Goal: Information Seeking & Learning: Learn about a topic

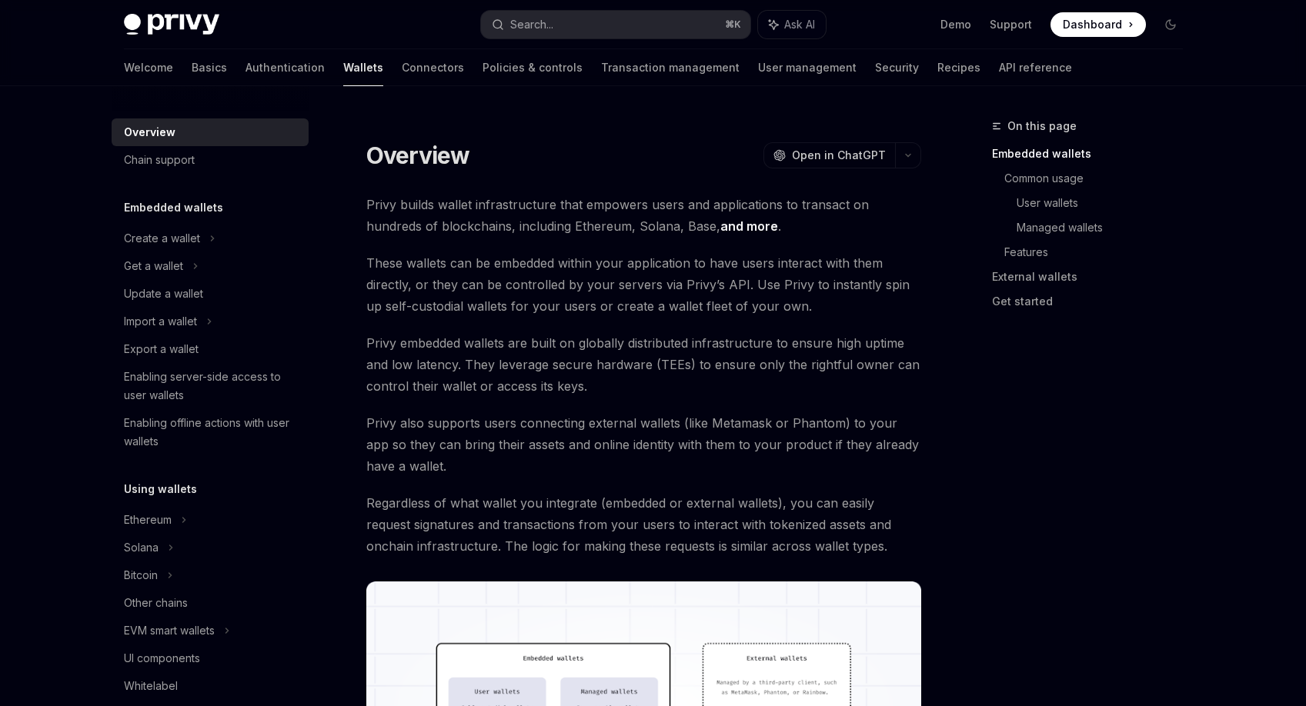
click at [572, 337] on span "Privy embedded wallets are built on globally distributed infrastructure to ensu…" at bounding box center [643, 364] width 555 height 65
click at [570, 304] on span "These wallets can be embedded within your application to have users interact wi…" at bounding box center [643, 284] width 555 height 65
click at [589, 269] on span "These wallets can be embedded within your application to have users interact wi…" at bounding box center [643, 284] width 555 height 65
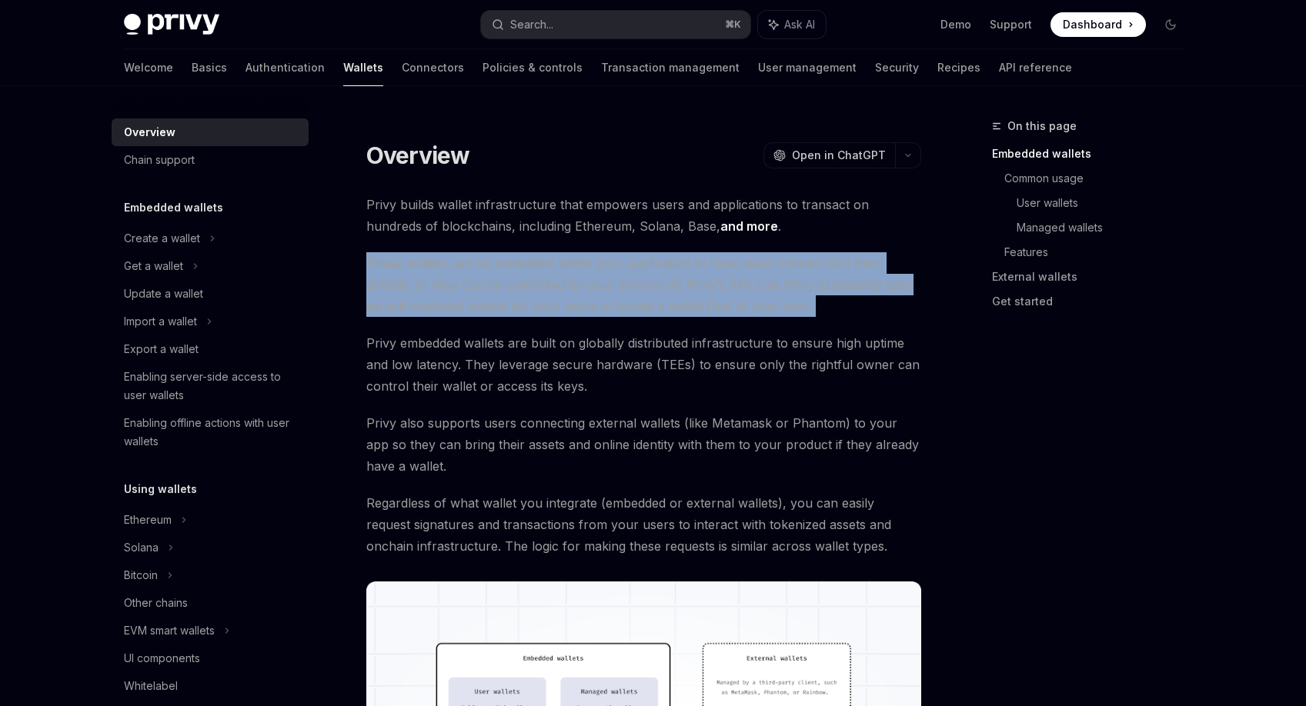
click at [589, 269] on span "These wallets can be embedded within your application to have users interact wi…" at bounding box center [643, 284] width 555 height 65
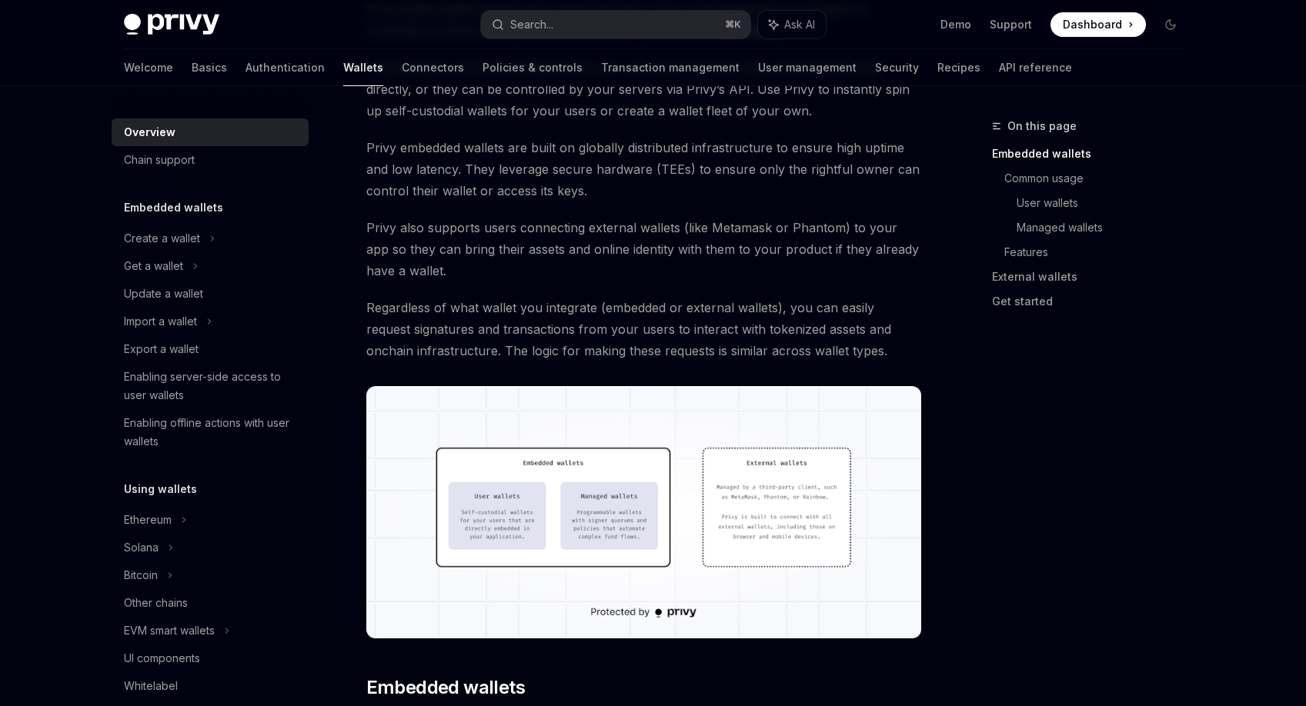
scroll to position [189, 0]
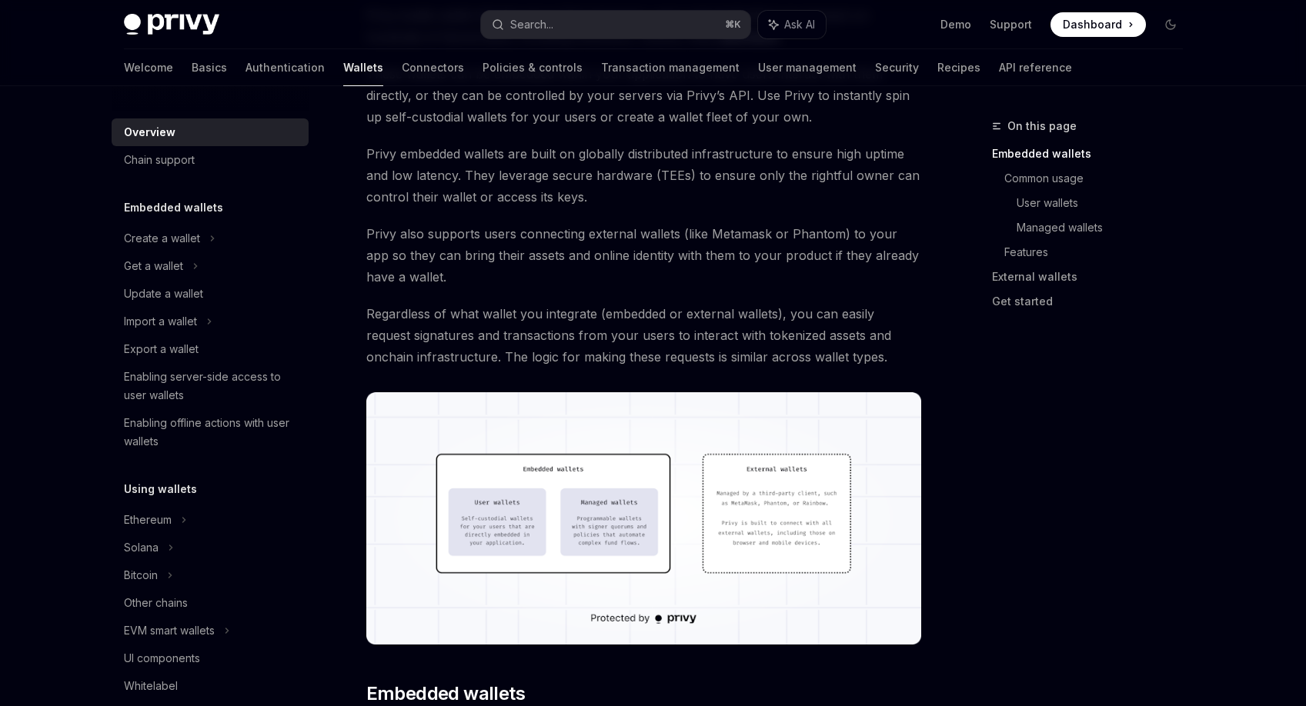
click at [584, 329] on span "Regardless of what wallet you integrate (embedded or external wallets), you can…" at bounding box center [643, 335] width 555 height 65
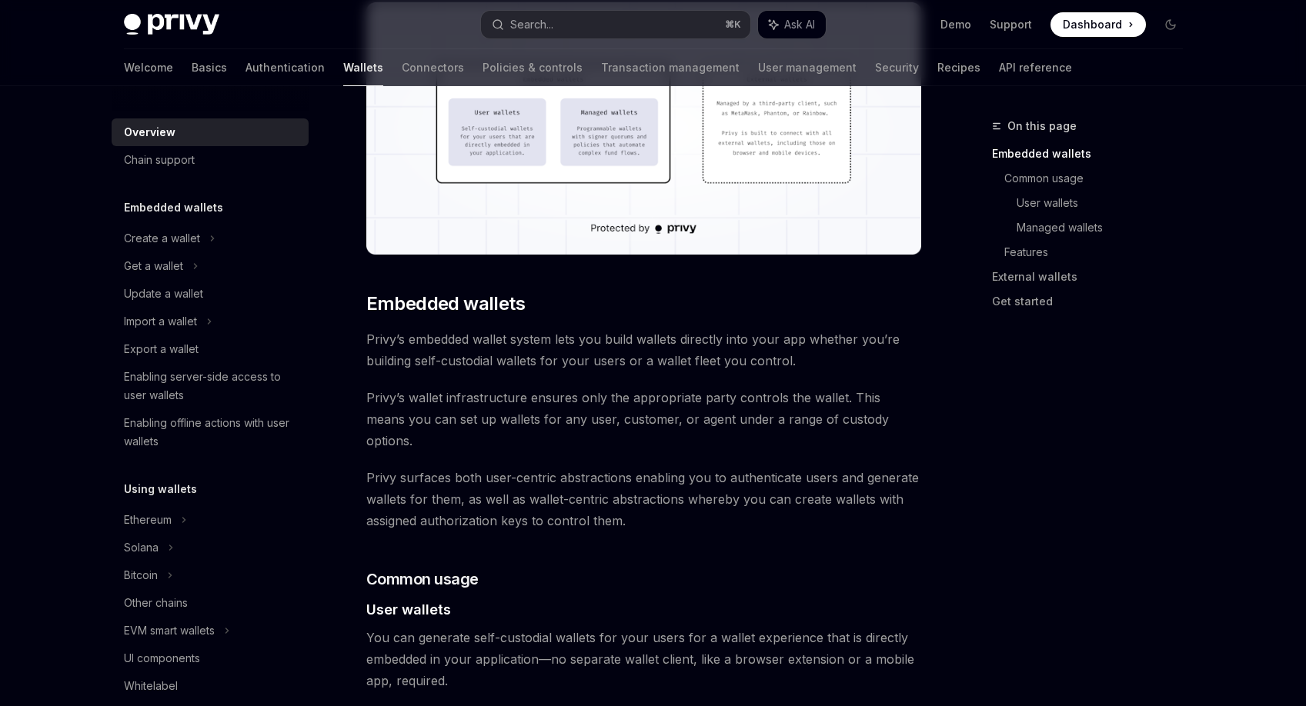
scroll to position [585, 0]
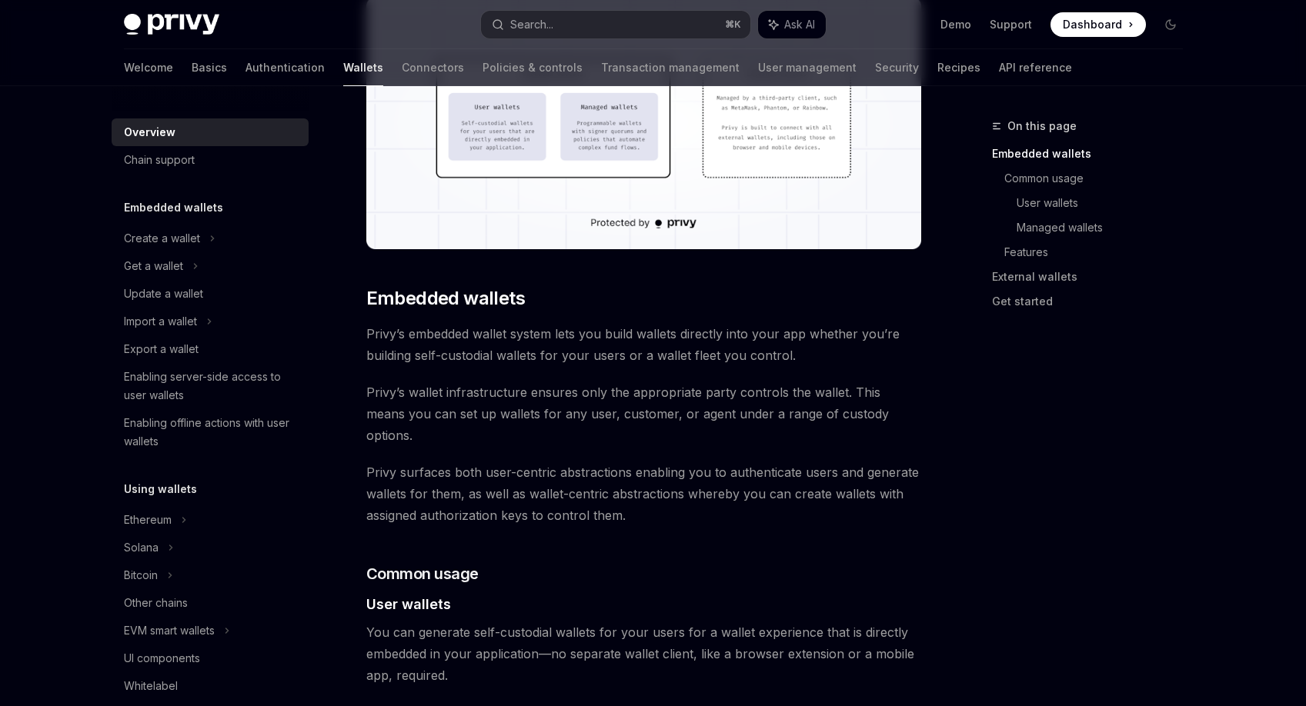
click at [578, 418] on span "Privy’s wallet infrastructure ensures only the appropriate party controls the w…" at bounding box center [643, 414] width 555 height 65
click at [596, 388] on span "Privy’s wallet infrastructure ensures only the appropriate party controls the w…" at bounding box center [643, 414] width 555 height 65
click at [607, 385] on span "Privy’s wallet infrastructure ensures only the appropriate party controls the w…" at bounding box center [643, 414] width 555 height 65
click at [609, 355] on span "Privy’s embedded wallet system lets you build wallets directly into your app wh…" at bounding box center [643, 344] width 555 height 43
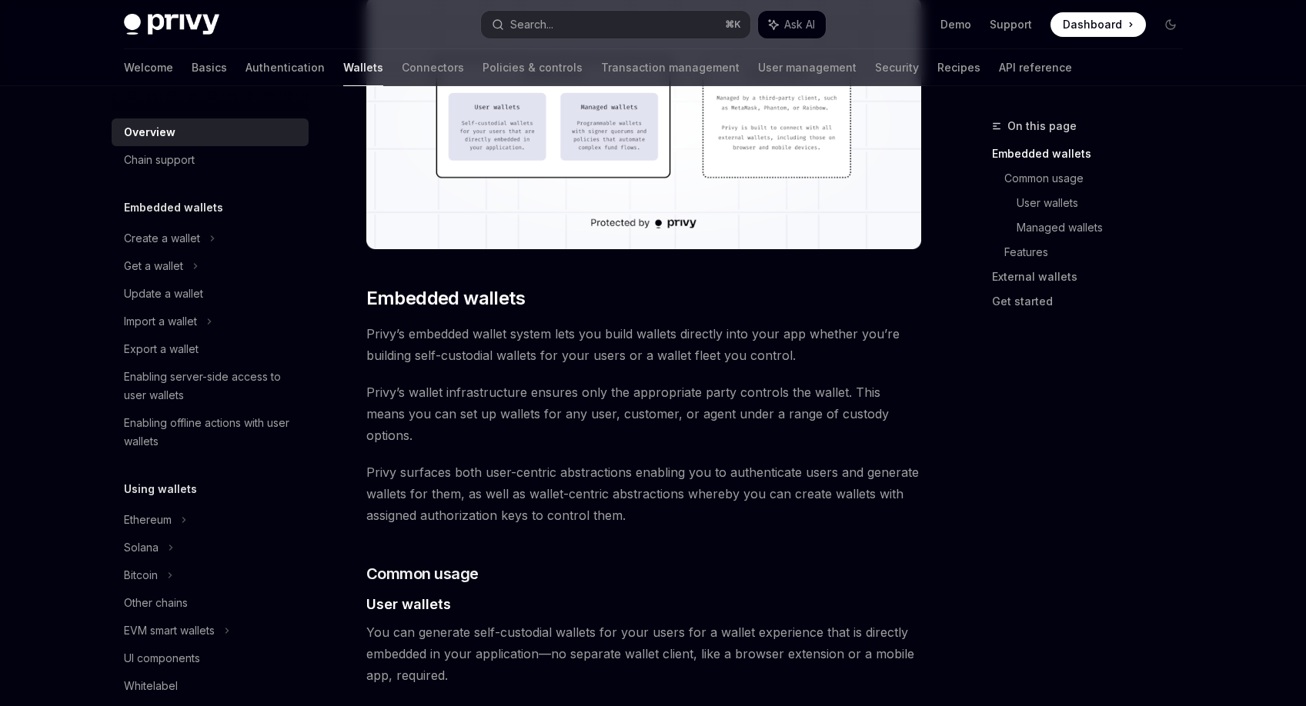
click at [608, 362] on span "Privy’s embedded wallet system lets you build wallets directly into your app wh…" at bounding box center [643, 344] width 555 height 43
click at [608, 414] on span "Privy’s wallet infrastructure ensures only the appropriate party controls the w…" at bounding box center [643, 414] width 555 height 65
click at [609, 403] on span "Privy’s wallet infrastructure ensures only the appropriate party controls the w…" at bounding box center [643, 414] width 555 height 65
click at [600, 402] on span "Privy’s wallet infrastructure ensures only the appropriate party controls the w…" at bounding box center [643, 414] width 555 height 65
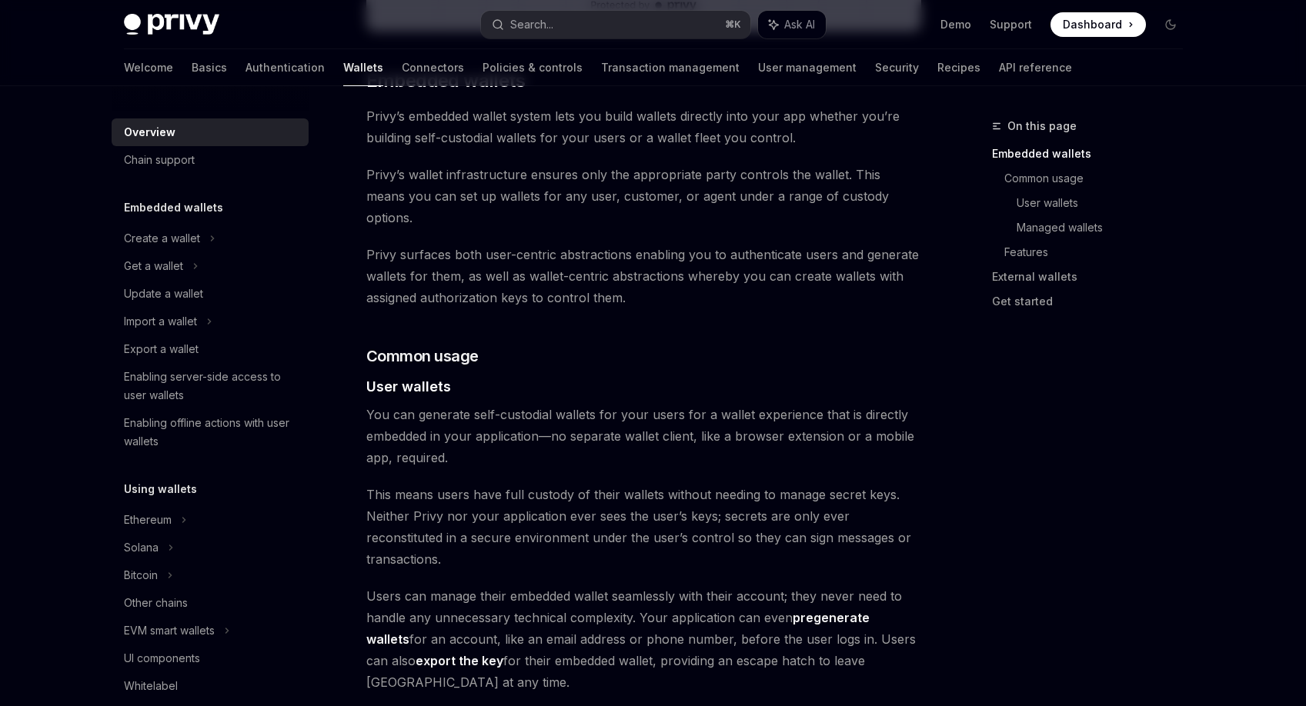
scroll to position [810, 0]
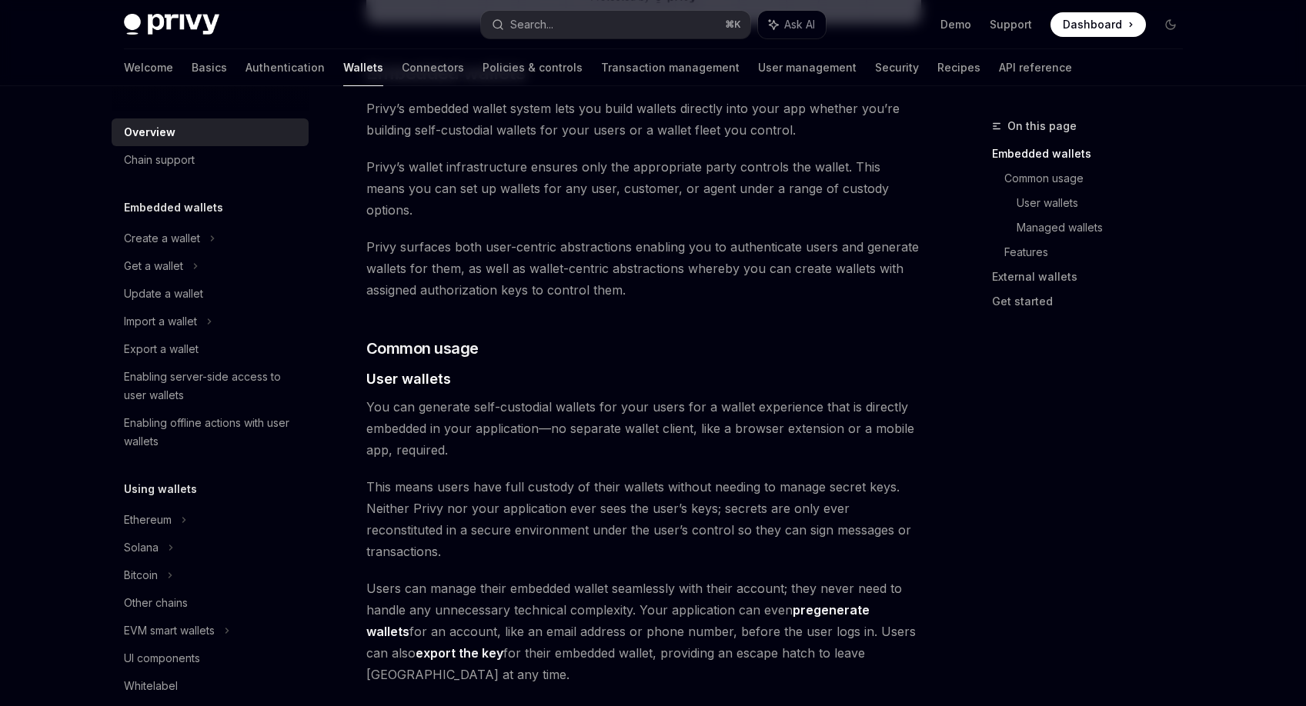
click at [600, 402] on span "You can generate self-custodial wallets for your users for a wallet experience …" at bounding box center [643, 428] width 555 height 65
click at [597, 423] on span "You can generate self-custodial wallets for your users for a wallet experience …" at bounding box center [643, 428] width 555 height 65
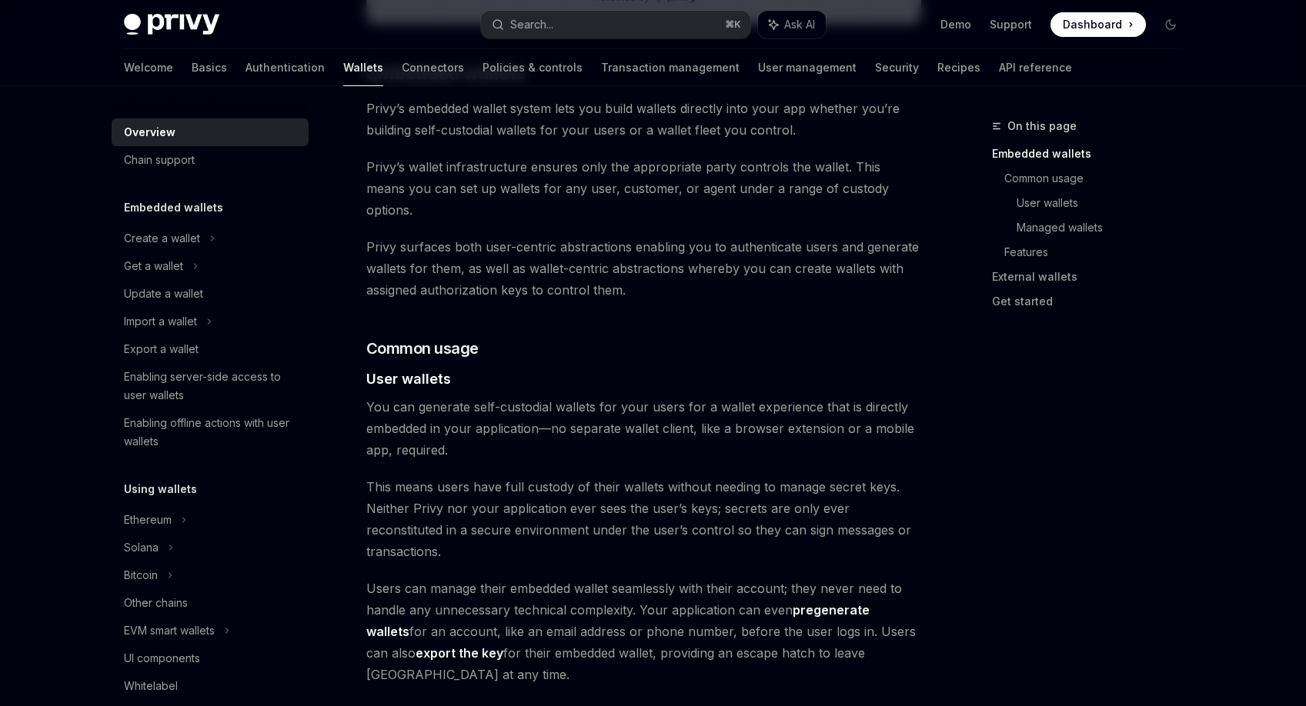
click at [589, 481] on span "This means users have full custody of their wallets without needing to manage s…" at bounding box center [643, 519] width 555 height 86
click at [592, 509] on span "This means users have full custody of their wallets without needing to manage s…" at bounding box center [643, 519] width 555 height 86
click at [595, 509] on span "This means users have full custody of their wallets without needing to manage s…" at bounding box center [643, 519] width 555 height 86
click at [599, 486] on span "This means users have full custody of their wallets without needing to manage s…" at bounding box center [643, 519] width 555 height 86
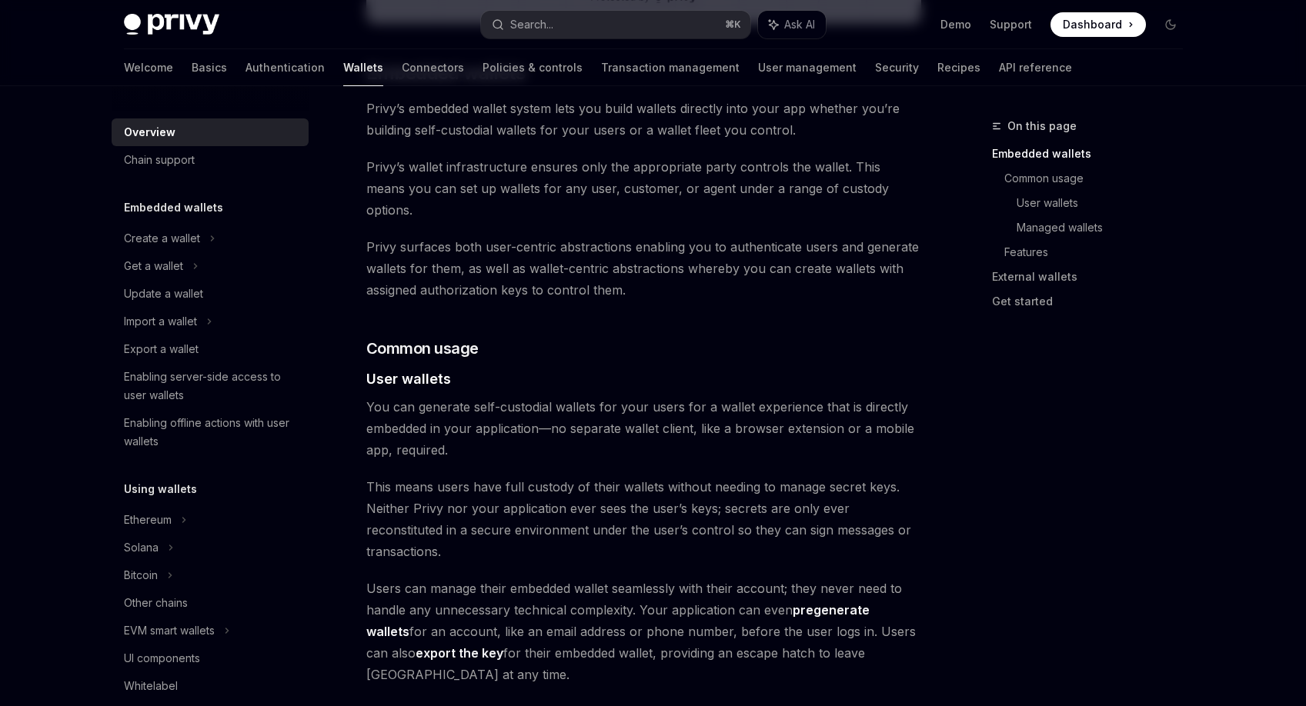
click at [599, 486] on span "This means users have full custody of their wallets without needing to manage s…" at bounding box center [643, 519] width 555 height 86
click at [599, 502] on span "This means users have full custody of their wallets without needing to manage s…" at bounding box center [643, 519] width 555 height 86
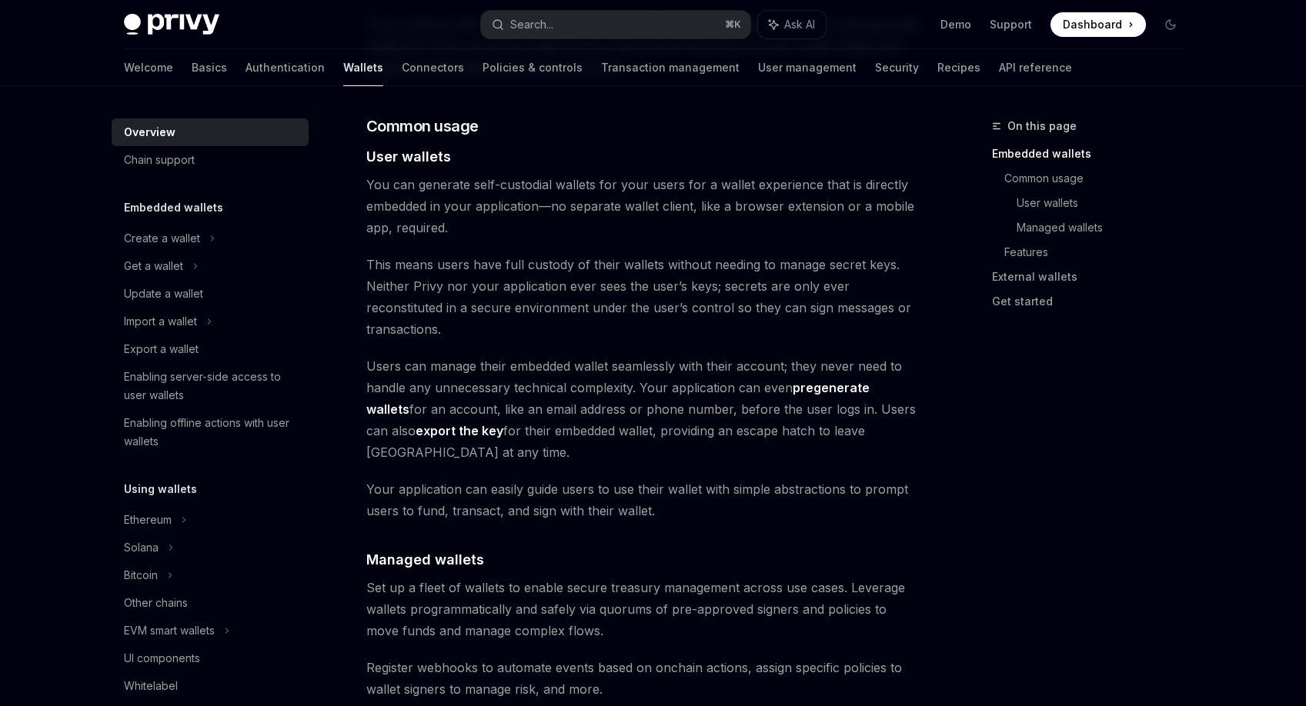
scroll to position [1034, 0]
click at [598, 480] on div "Privy builds wallet infrastructure that empowers users and applications to tran…" at bounding box center [643, 523] width 555 height 2727
click at [599, 480] on div "Privy builds wallet infrastructure that empowers users and applications to tran…" at bounding box center [643, 523] width 555 height 2727
click at [599, 548] on h4 "​ Managed wallets" at bounding box center [643, 558] width 555 height 21
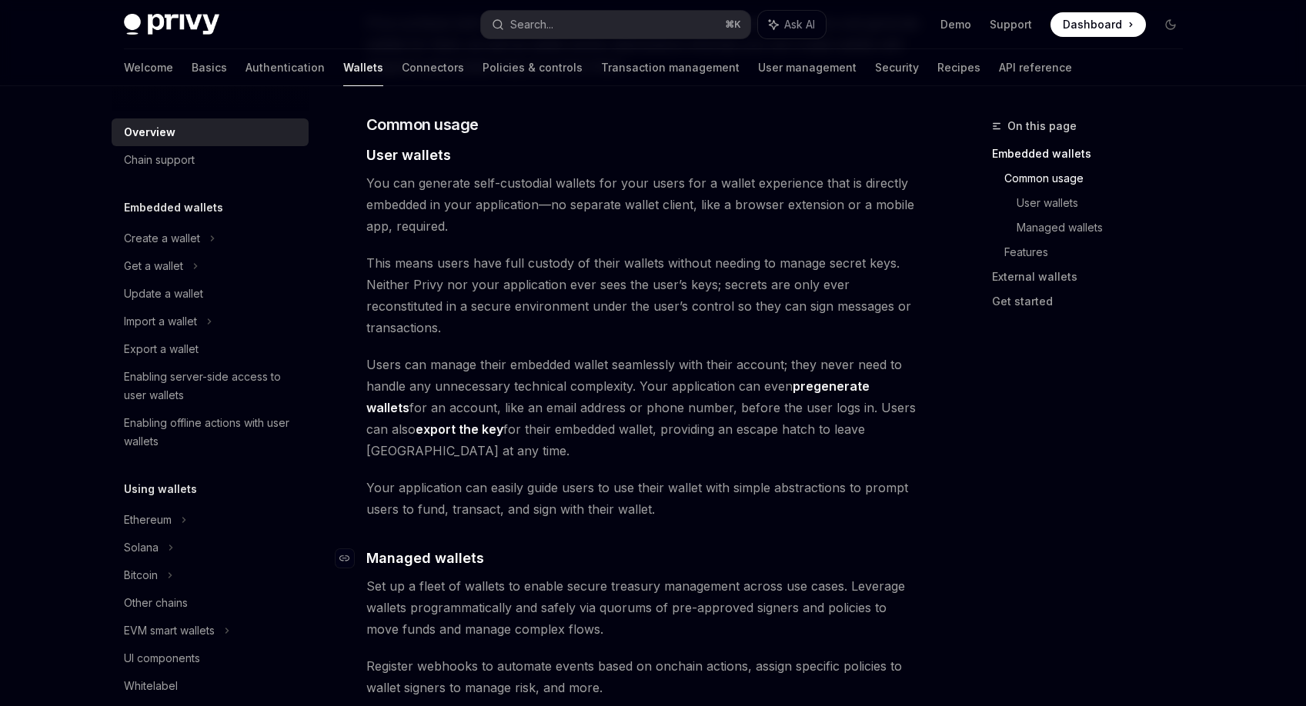
click at [599, 548] on h4 "​ Managed wallets" at bounding box center [643, 558] width 555 height 21
click at [599, 504] on div "Privy builds wallet infrastructure that empowers users and applications to tran…" at bounding box center [643, 523] width 555 height 2727
click at [599, 576] on span "Set up a fleet of wallets to enable secure treasury management across use cases…" at bounding box center [643, 608] width 555 height 65
click at [601, 478] on div "Privy builds wallet infrastructure that empowers users and applications to tran…" at bounding box center [643, 523] width 555 height 2727
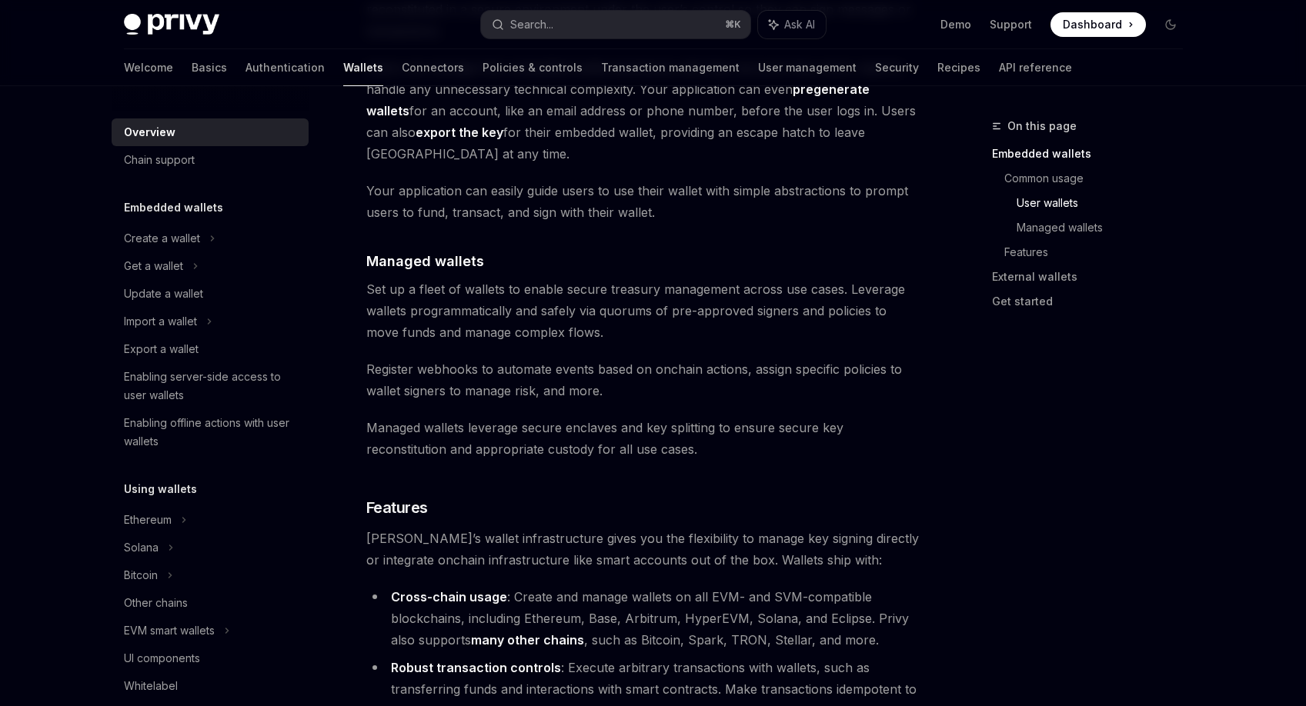
scroll to position [1352, 0]
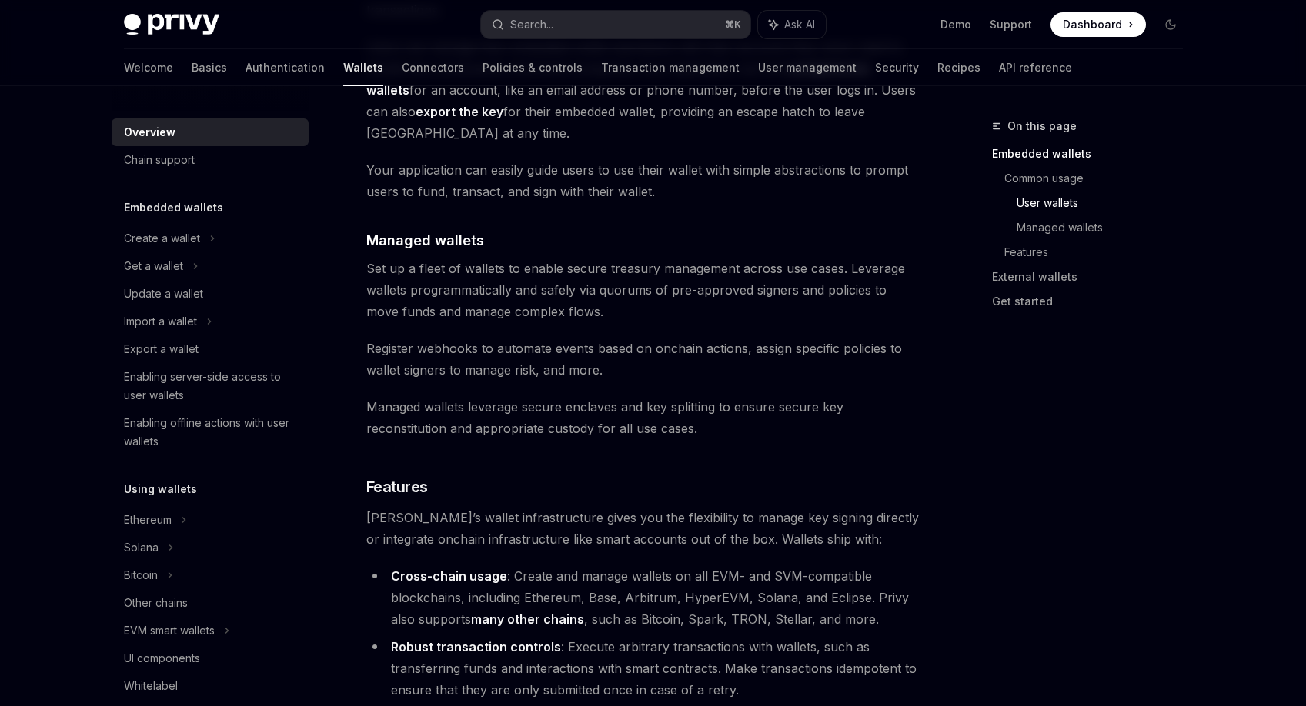
click at [601, 507] on span "[PERSON_NAME]’s wallet infrastructure gives you the flexibility to manage key s…" at bounding box center [643, 528] width 555 height 43
click at [605, 507] on span "[PERSON_NAME]’s wallet infrastructure gives you the flexibility to manage key s…" at bounding box center [643, 528] width 555 height 43
click at [582, 507] on span "[PERSON_NAME]’s wallet infrastructure gives you the flexibility to manage key s…" at bounding box center [643, 528] width 555 height 43
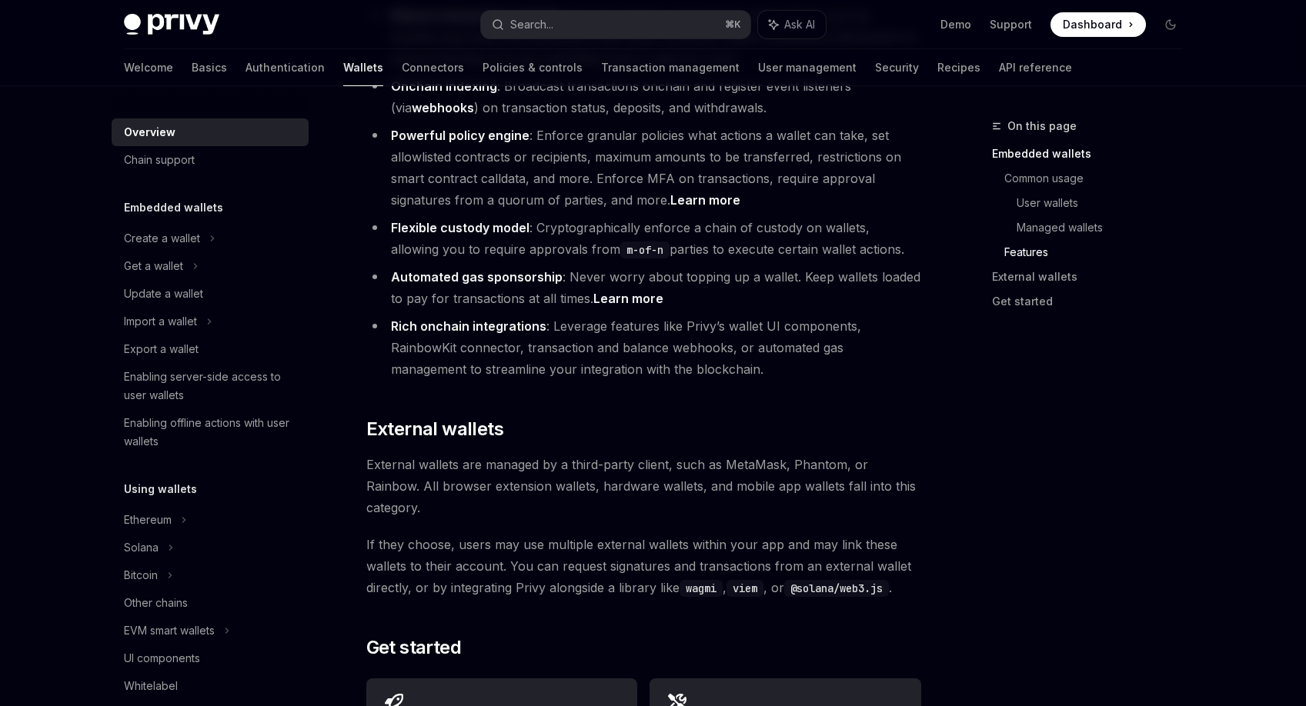
scroll to position [1998, 0]
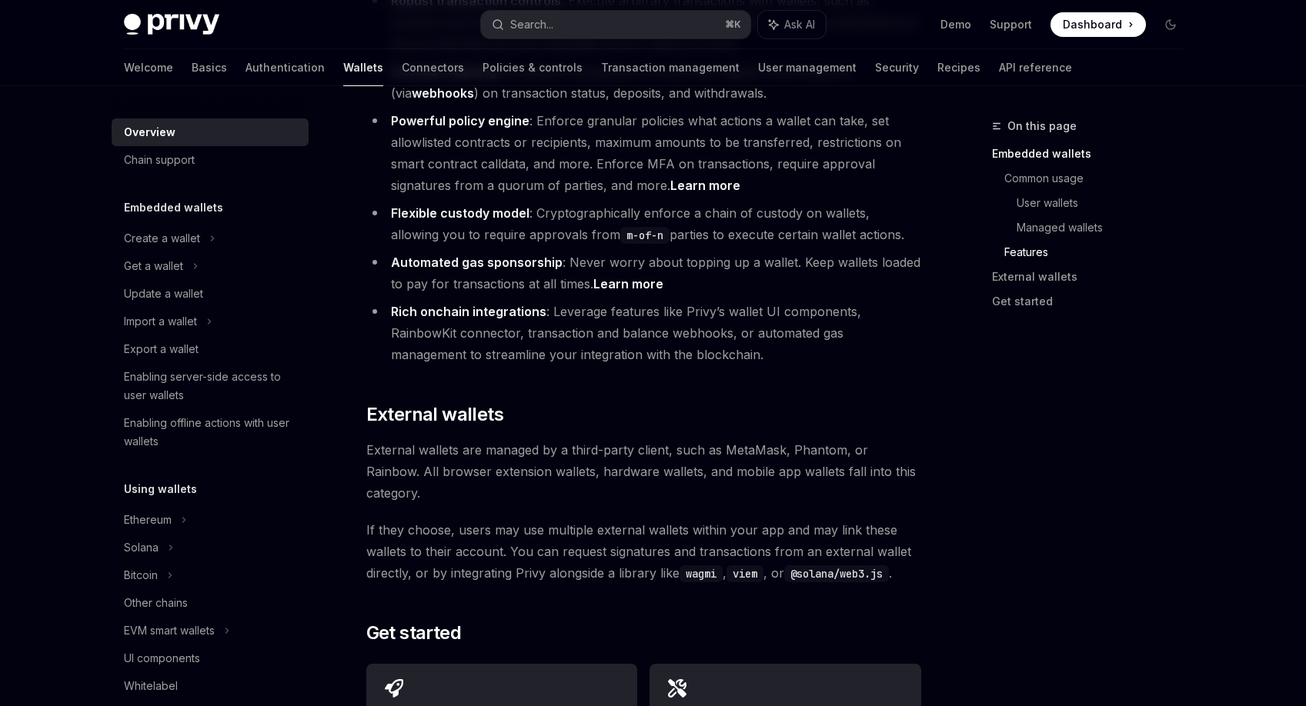
click at [599, 519] on span "If they choose, users may use multiple external wallets within your app and may…" at bounding box center [643, 551] width 555 height 65
click at [611, 439] on span "External wallets are managed by a third-party client, such as MetaMask, Phantom…" at bounding box center [643, 471] width 555 height 65
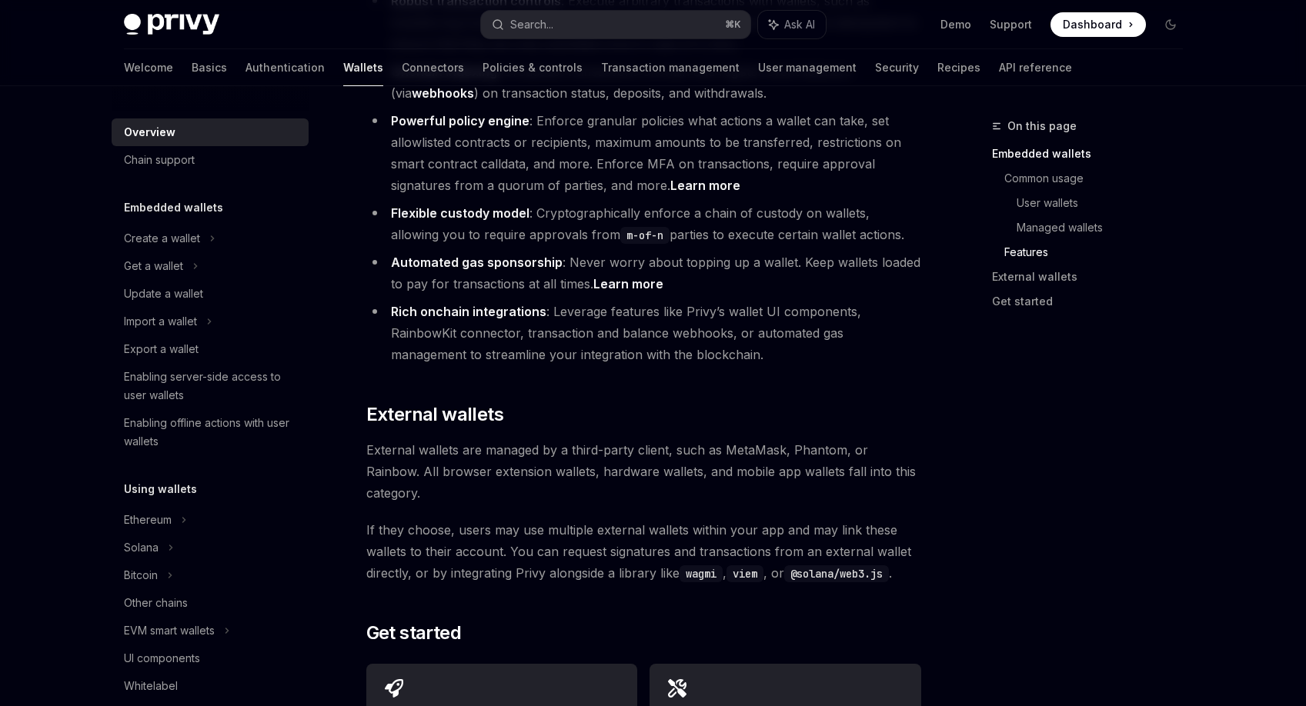
click at [614, 439] on span "External wallets are managed by a third-party client, such as MetaMask, Phantom…" at bounding box center [643, 471] width 555 height 65
click at [604, 439] on span "External wallets are managed by a third-party client, such as MetaMask, Phantom…" at bounding box center [643, 471] width 555 height 65
click at [600, 519] on span "If they choose, users may use multiple external wallets within your app and may…" at bounding box center [643, 551] width 555 height 65
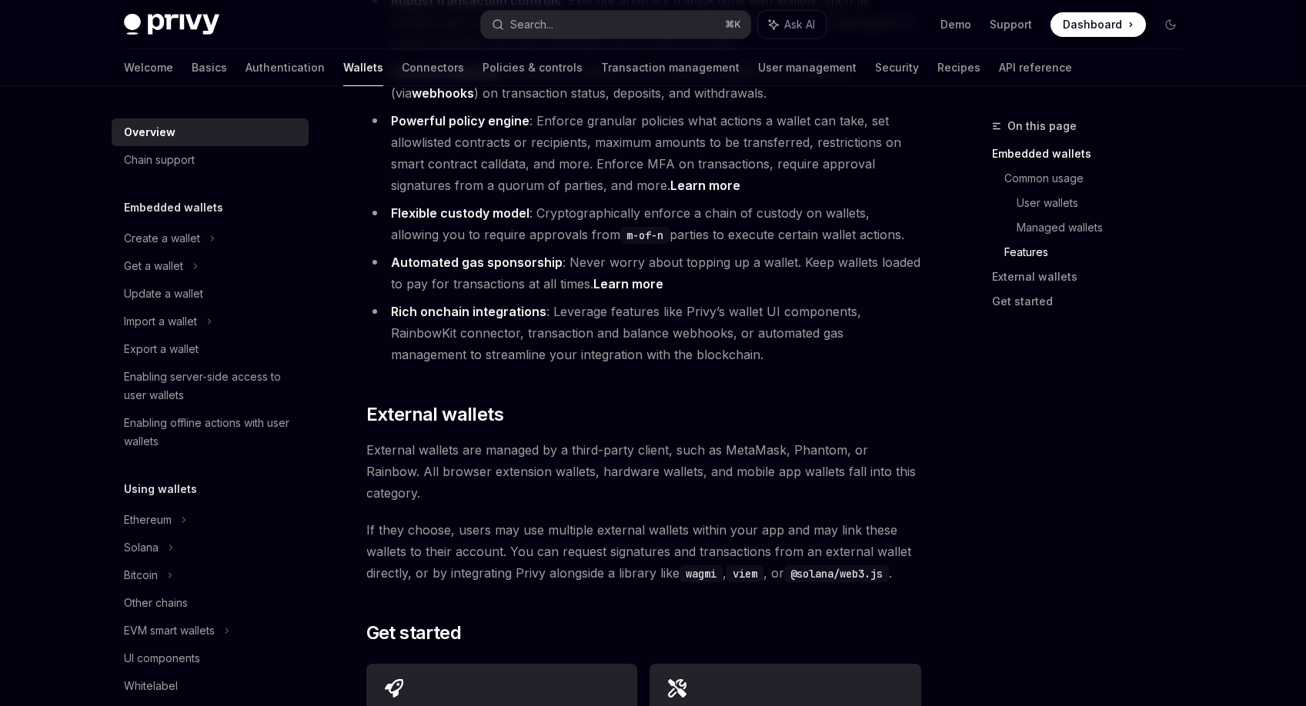
click at [597, 519] on span "If they choose, users may use multiple external wallets within your app and may…" at bounding box center [643, 551] width 555 height 65
click at [598, 519] on span "If they choose, users may use multiple external wallets within your app and may…" at bounding box center [643, 551] width 555 height 65
click at [602, 519] on span "If they choose, users may use multiple external wallets within your app and may…" at bounding box center [643, 551] width 555 height 65
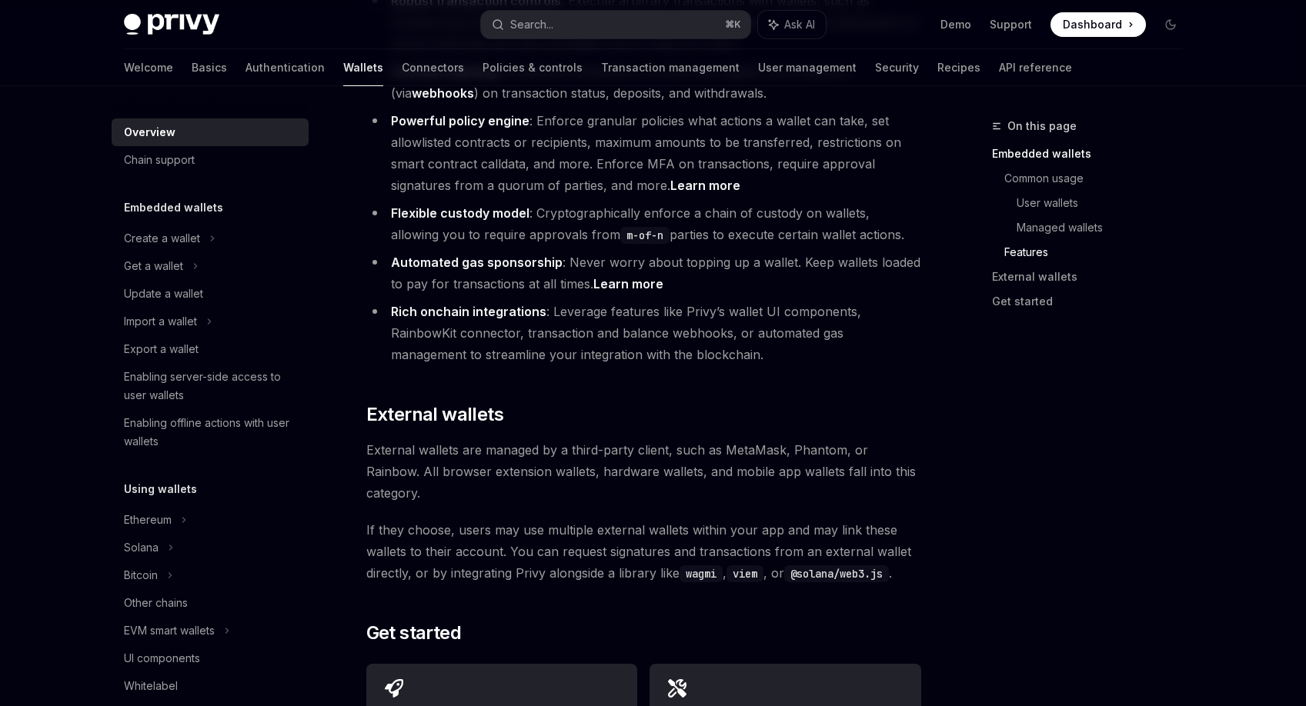
click at [600, 519] on span "If they choose, users may use multiple external wallets within your app and may…" at bounding box center [643, 551] width 555 height 65
click at [596, 519] on span "If they choose, users may use multiple external wallets within your app and may…" at bounding box center [643, 551] width 555 height 65
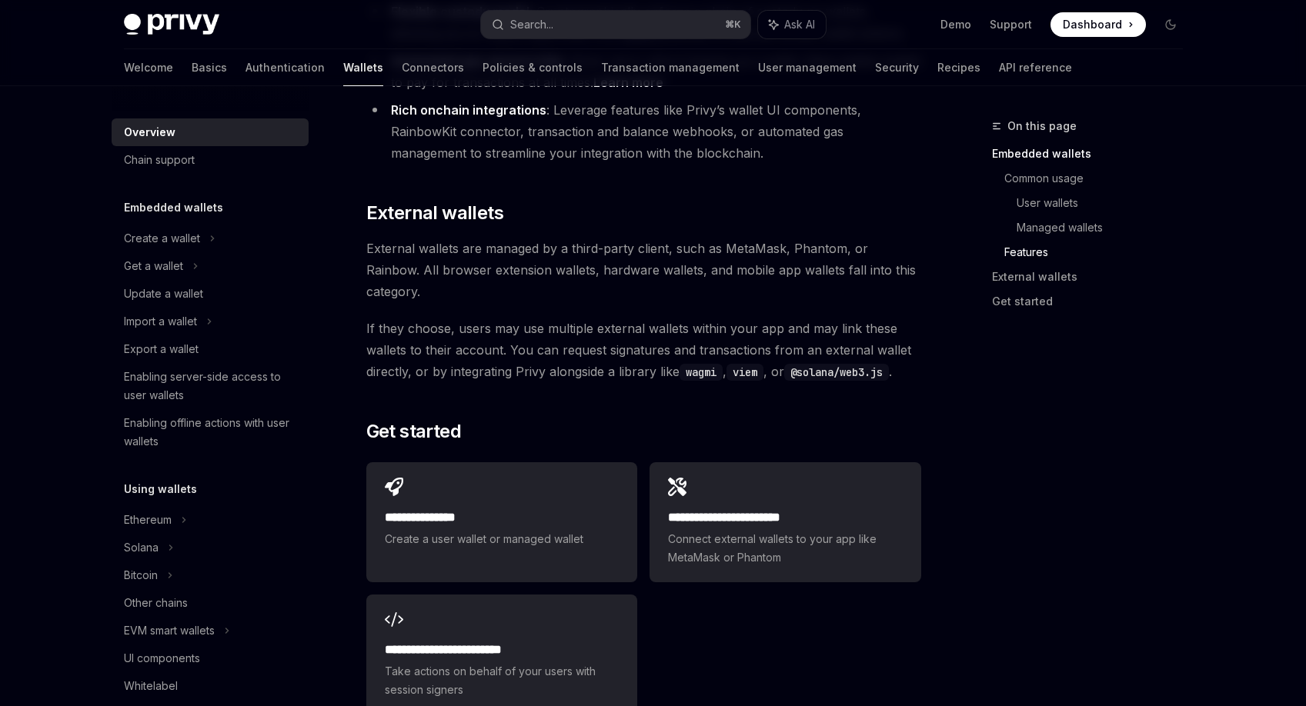
scroll to position [2199, 0]
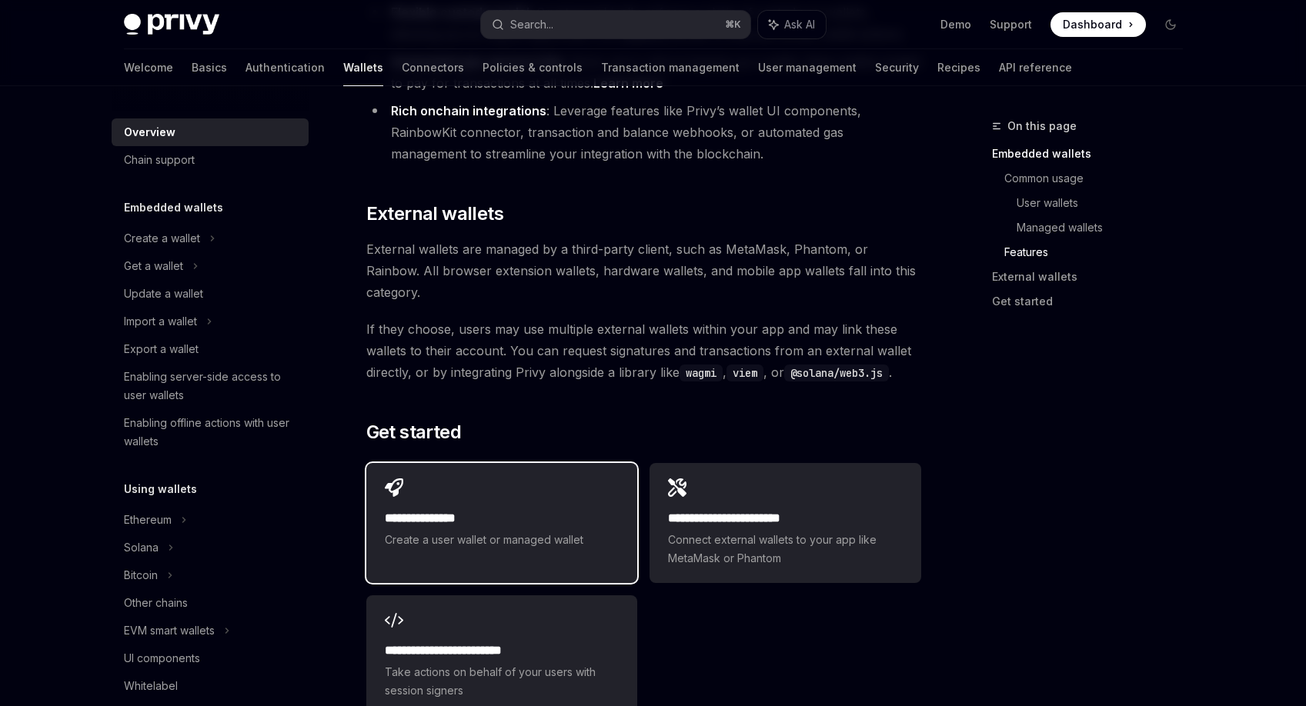
click at [595, 471] on div "**********" at bounding box center [501, 514] width 271 height 102
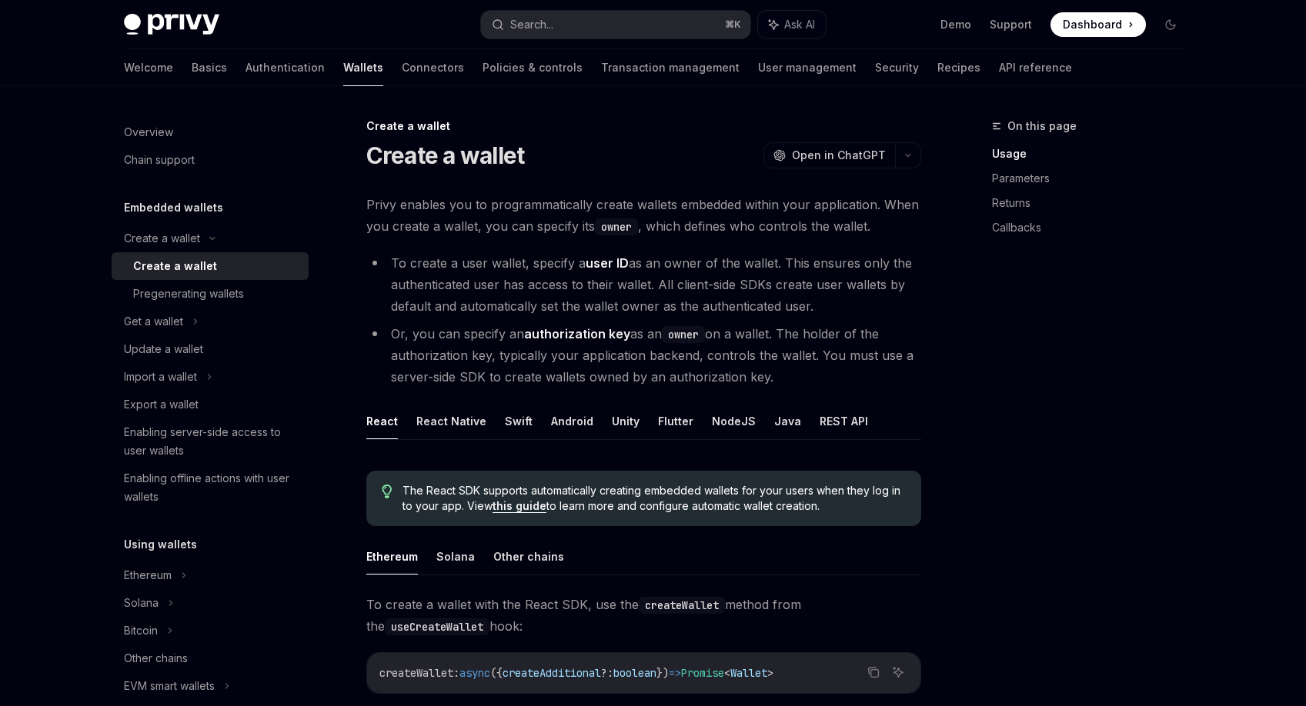
click at [582, 301] on li "To create a user wallet, specify a user ID as an owner of the wallet. This ensu…" at bounding box center [643, 284] width 555 height 65
click at [581, 222] on span "Privy enables you to programmatically create wallets embedded within your appli…" at bounding box center [643, 215] width 555 height 43
click at [599, 198] on span "Privy enables you to programmatically create wallets embedded within your appli…" at bounding box center [643, 215] width 555 height 43
click at [451, 555] on button "Solana" at bounding box center [455, 557] width 38 height 36
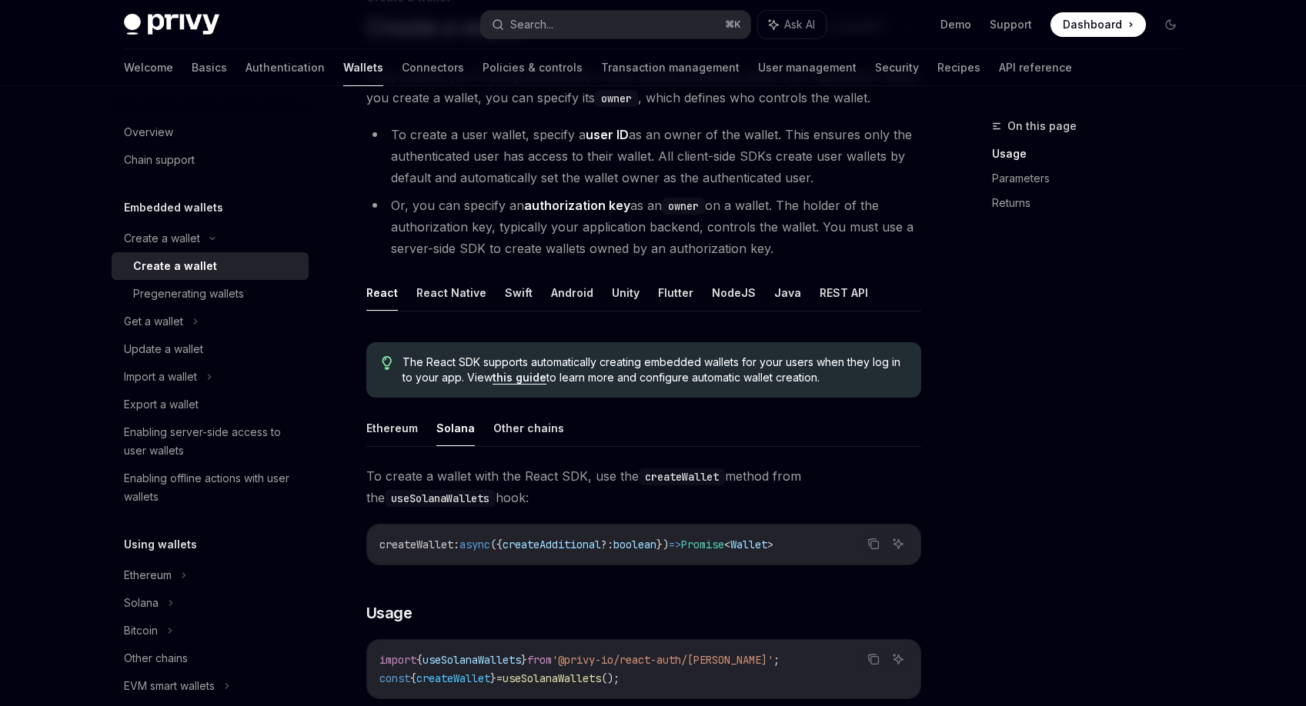
scroll to position [147, 0]
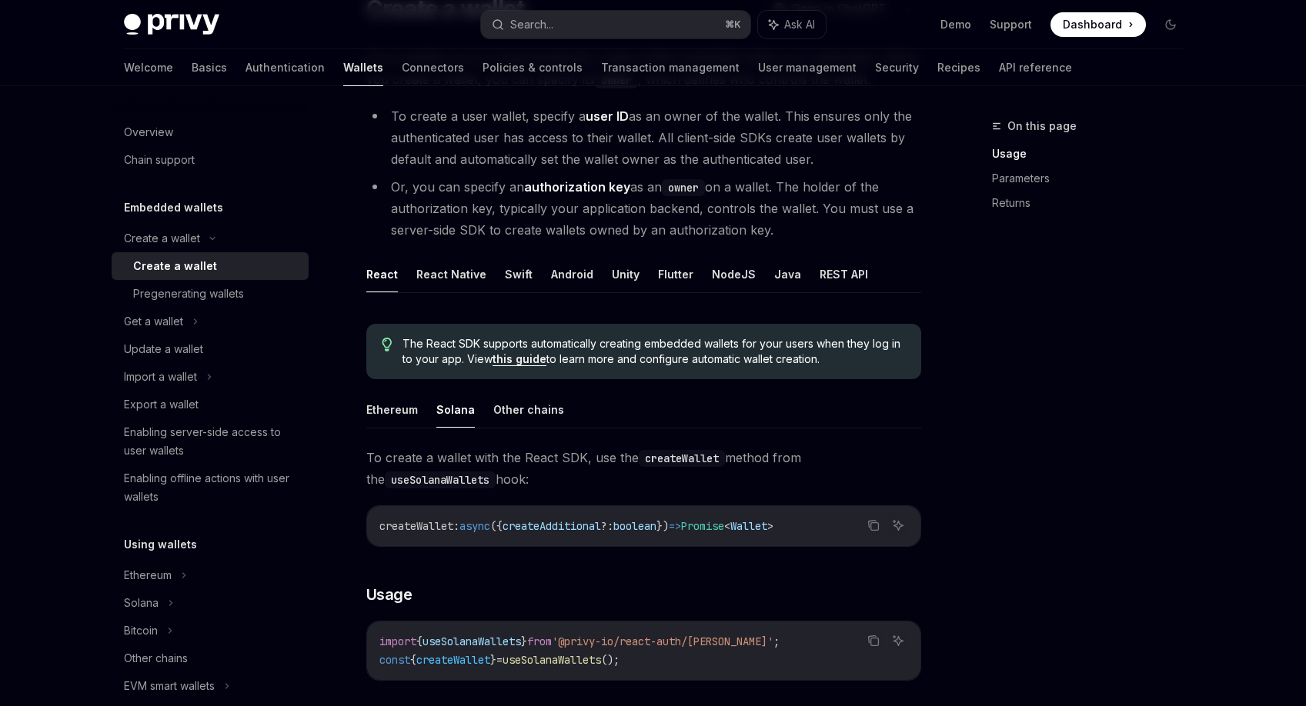
click at [359, 272] on div "Create a wallet Create a wallet OpenAI Open in ChatGPT OpenAI Open in ChatGPT P…" at bounding box center [499, 623] width 849 height 1306
click at [371, 272] on button "React" at bounding box center [382, 274] width 32 height 36
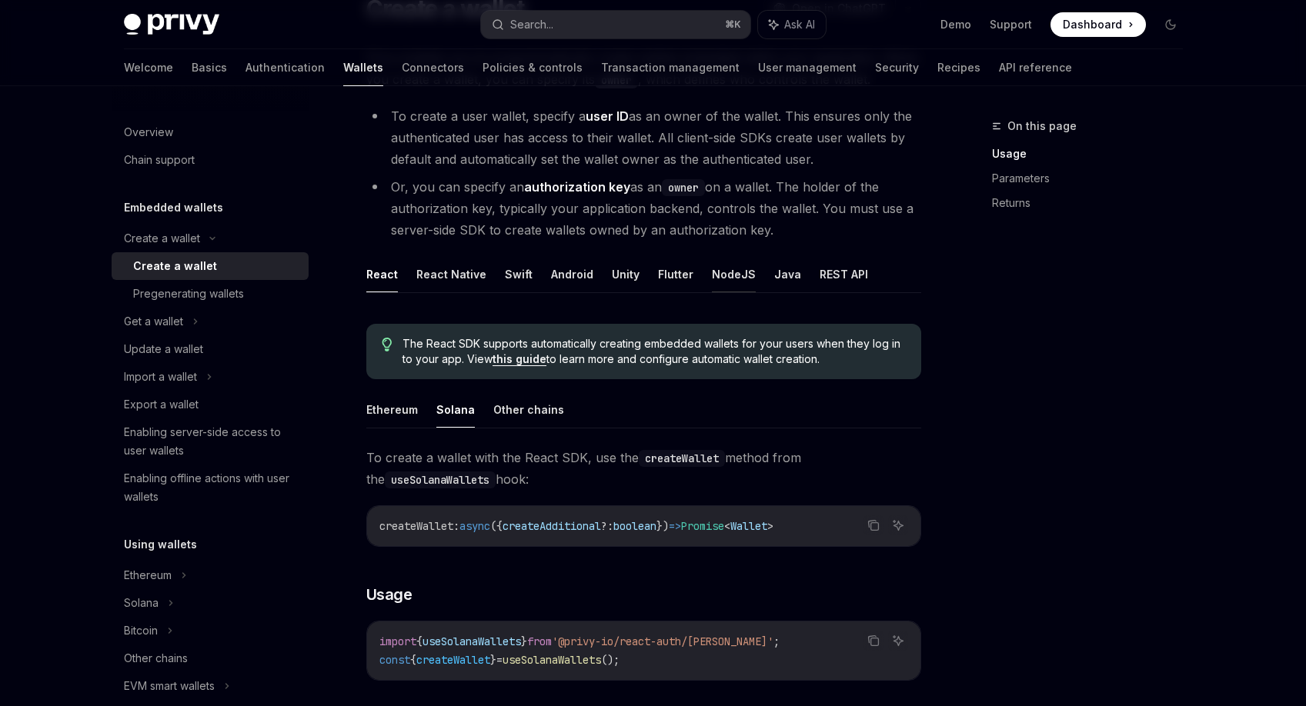
click at [723, 276] on button "NodeJS" at bounding box center [734, 274] width 44 height 36
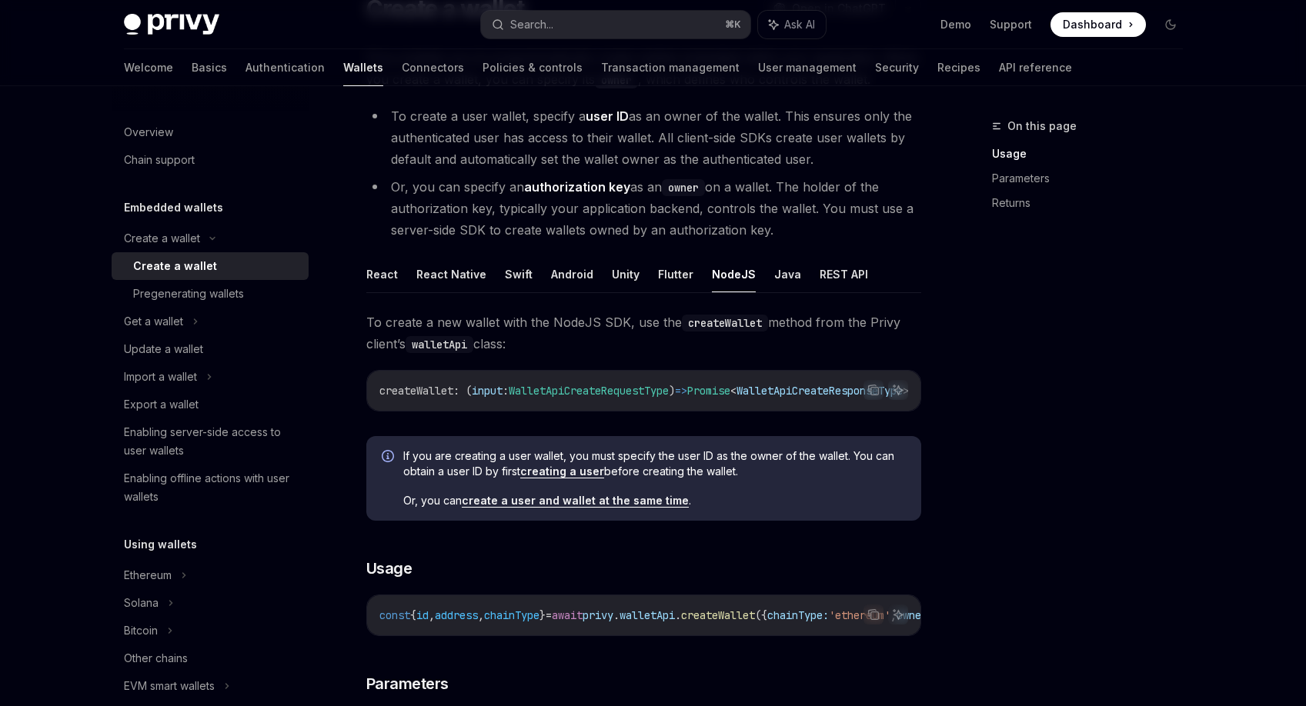
click at [395, 276] on ul "React React Native Swift Android Unity Flutter NodeJS Java REST API" at bounding box center [643, 274] width 555 height 37
click at [392, 275] on button "React" at bounding box center [382, 274] width 32 height 36
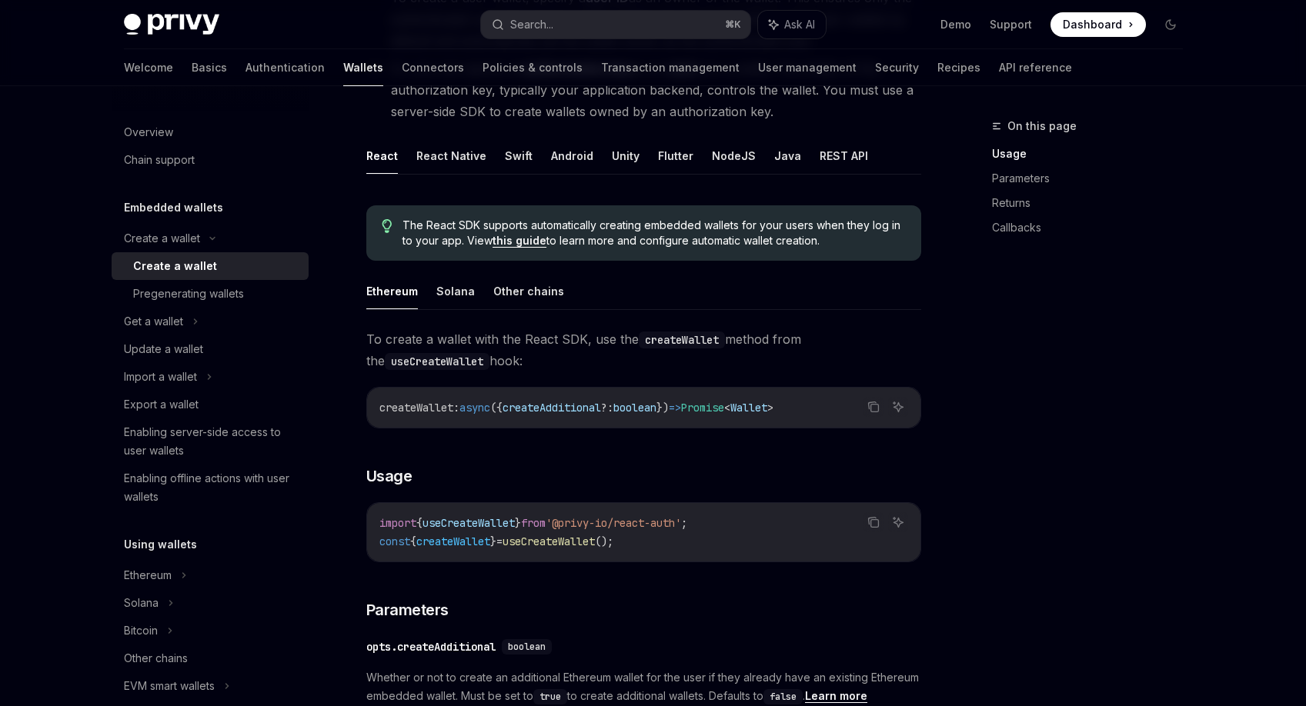
scroll to position [264, 0]
click at [386, 339] on span "To create a wallet with the React SDK, use the createWallet method from the use…" at bounding box center [643, 351] width 555 height 43
click at [424, 338] on span "To create a wallet with the React SDK, use the createWallet method from the use…" at bounding box center [643, 351] width 555 height 43
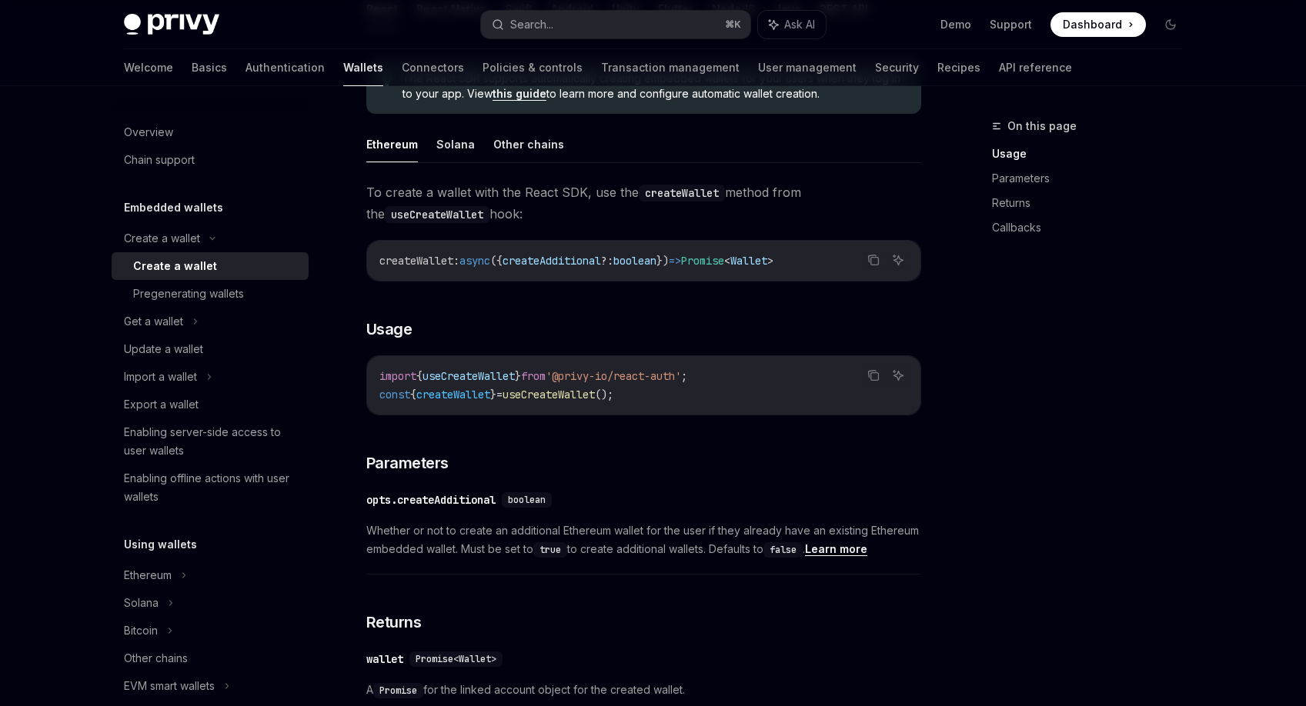
scroll to position [426, 0]
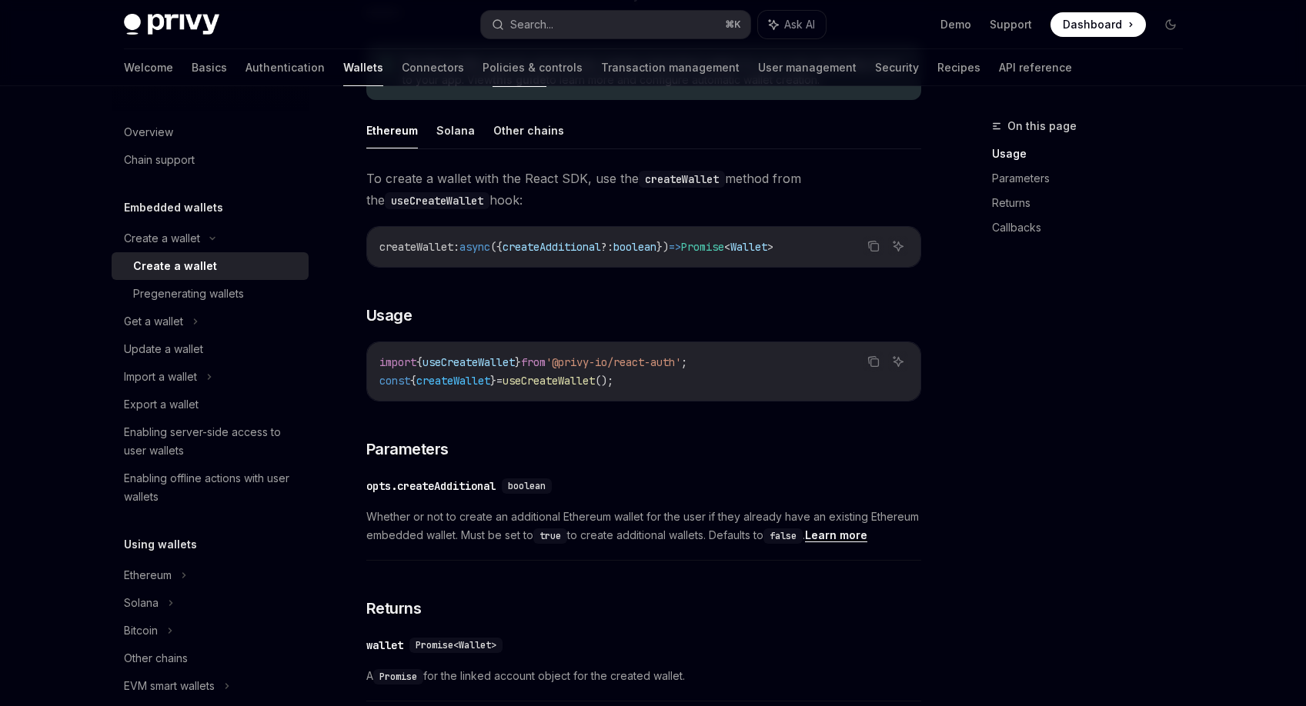
click at [691, 493] on div "​ opts.createAdditional boolean" at bounding box center [635, 486] width 539 height 18
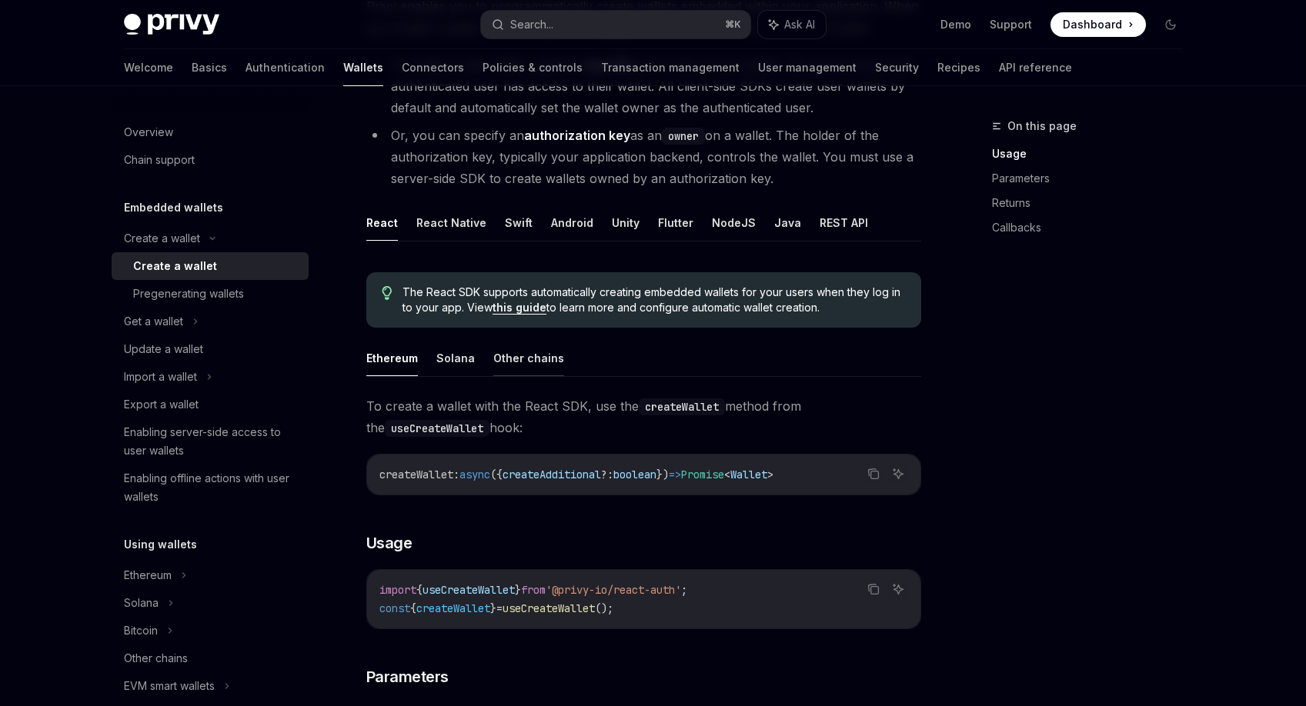
scroll to position [194, 0]
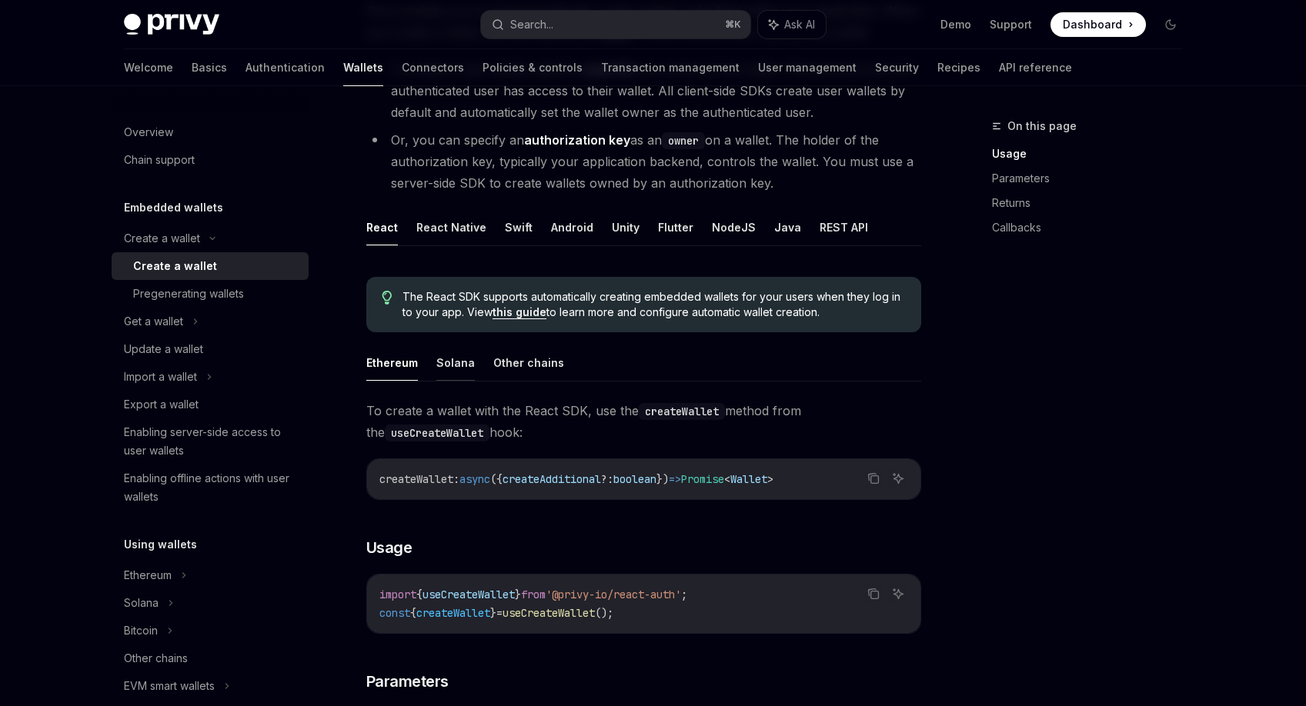
click at [457, 354] on button "Solana" at bounding box center [455, 363] width 38 height 36
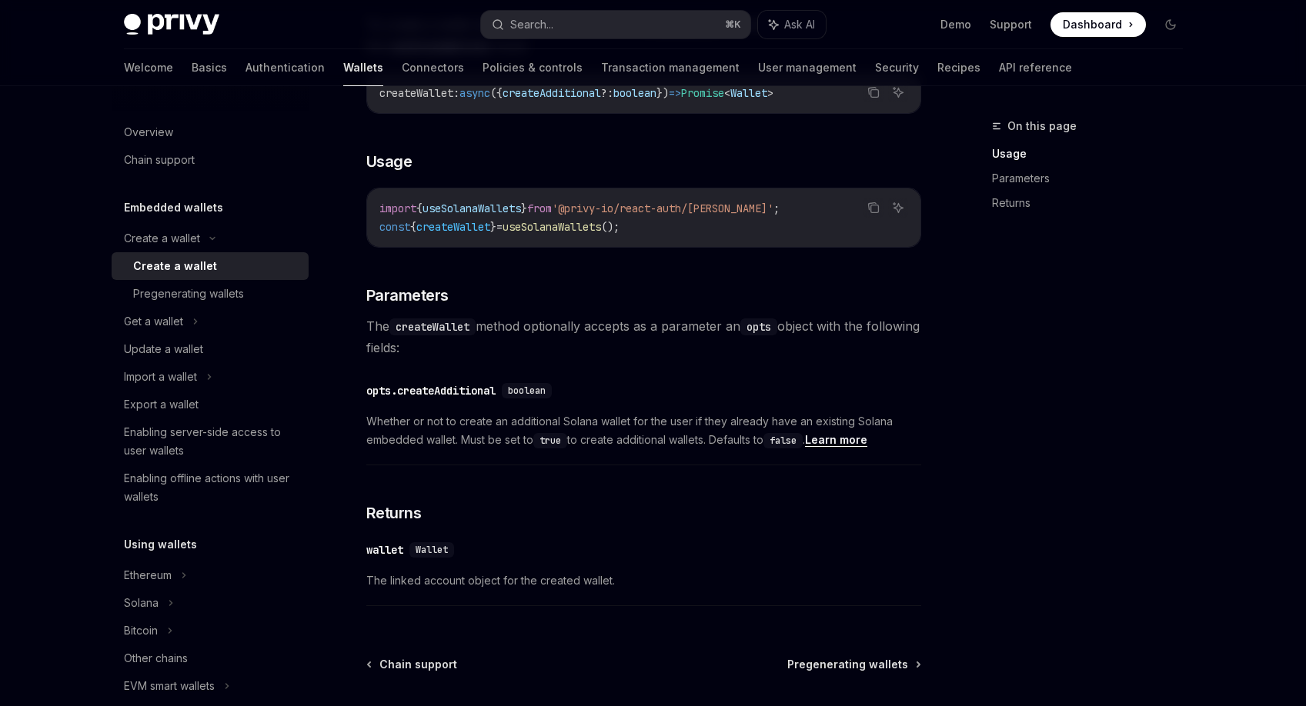
scroll to position [579, 0]
click at [267, 292] on div "Pregenerating wallets" at bounding box center [216, 294] width 166 height 18
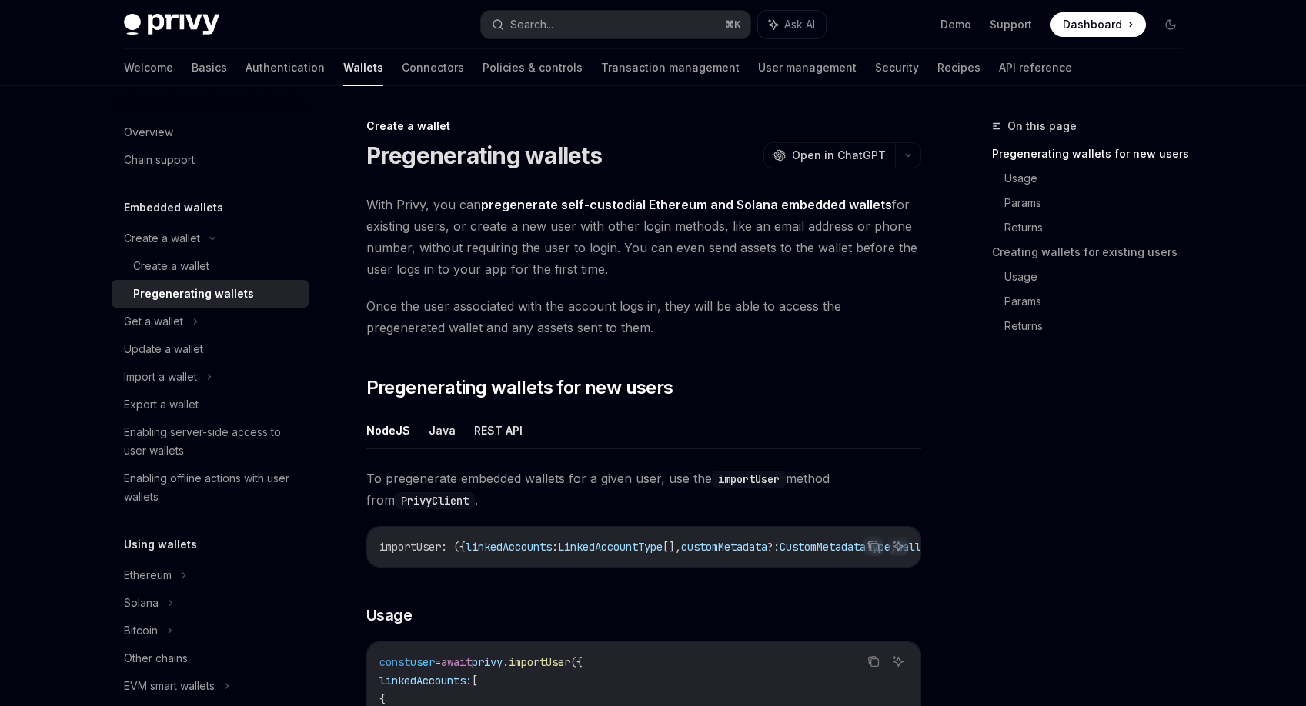
click at [471, 248] on span "With Privy, you can pregenerate self-custodial Ethereum and Solana embedded wal…" at bounding box center [643, 237] width 555 height 86
click at [507, 248] on span "With Privy, you can pregenerate self-custodial Ethereum and Solana embedded wal…" at bounding box center [643, 237] width 555 height 86
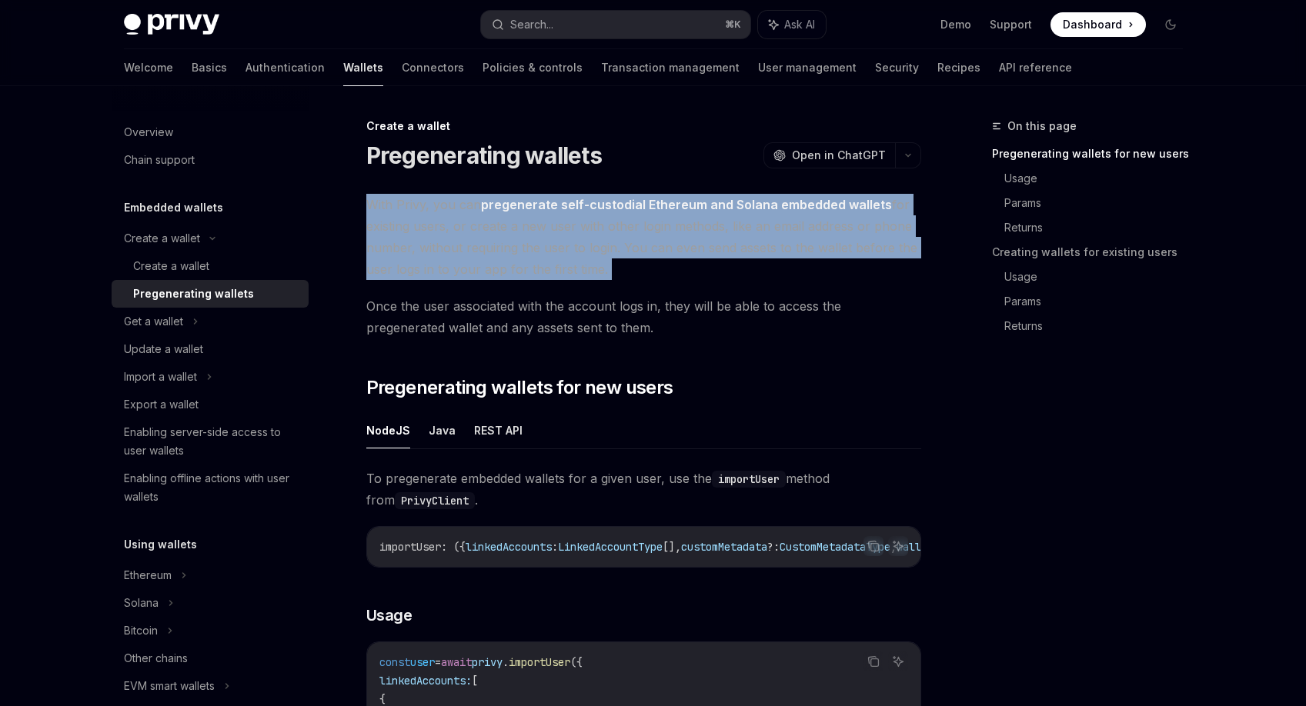
click at [507, 248] on span "With Privy, you can pregenerate self-custodial Ethereum and Solana embedded wal…" at bounding box center [643, 237] width 555 height 86
click at [510, 249] on span "With Privy, you can pregenerate self-custodial Ethereum and Solana embedded wal…" at bounding box center [643, 237] width 555 height 86
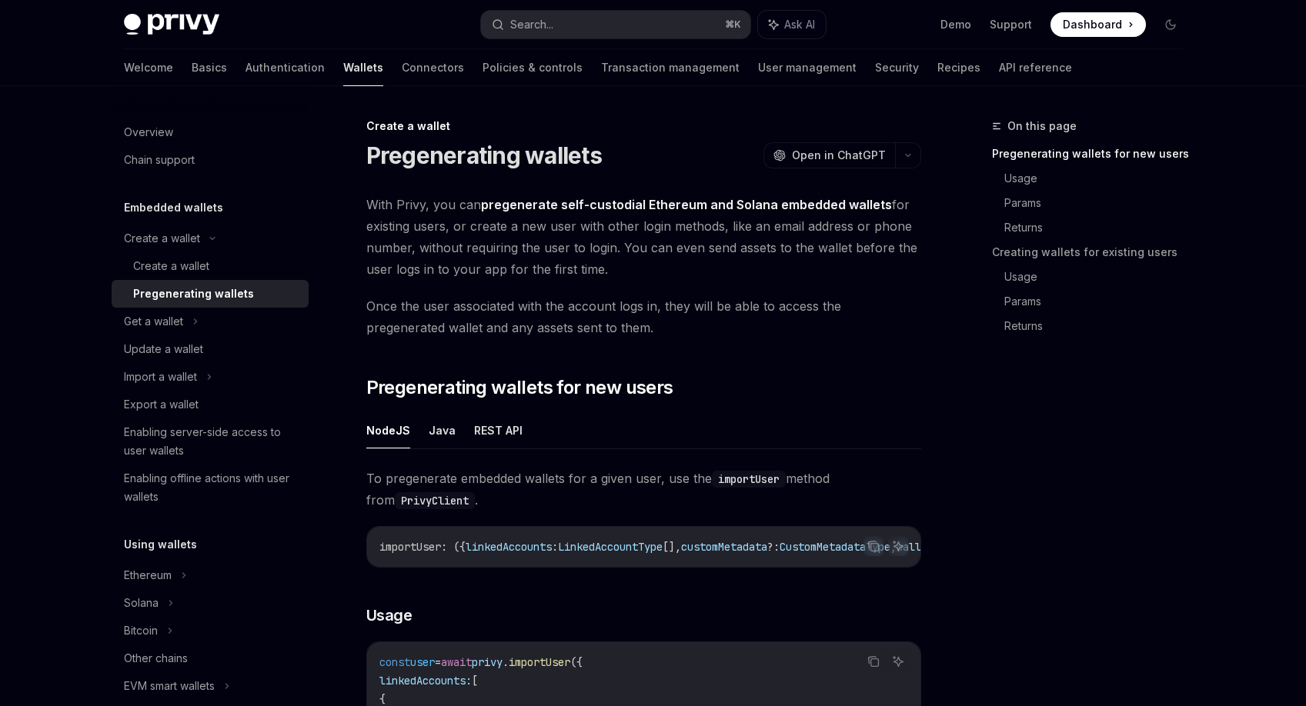
click at [510, 249] on span "With Privy, you can pregenerate self-custodial Ethereum and Solana embedded wal…" at bounding box center [643, 237] width 555 height 86
click at [506, 267] on span "With Privy, you can pregenerate self-custodial Ethereum and Solana embedded wal…" at bounding box center [643, 237] width 555 height 86
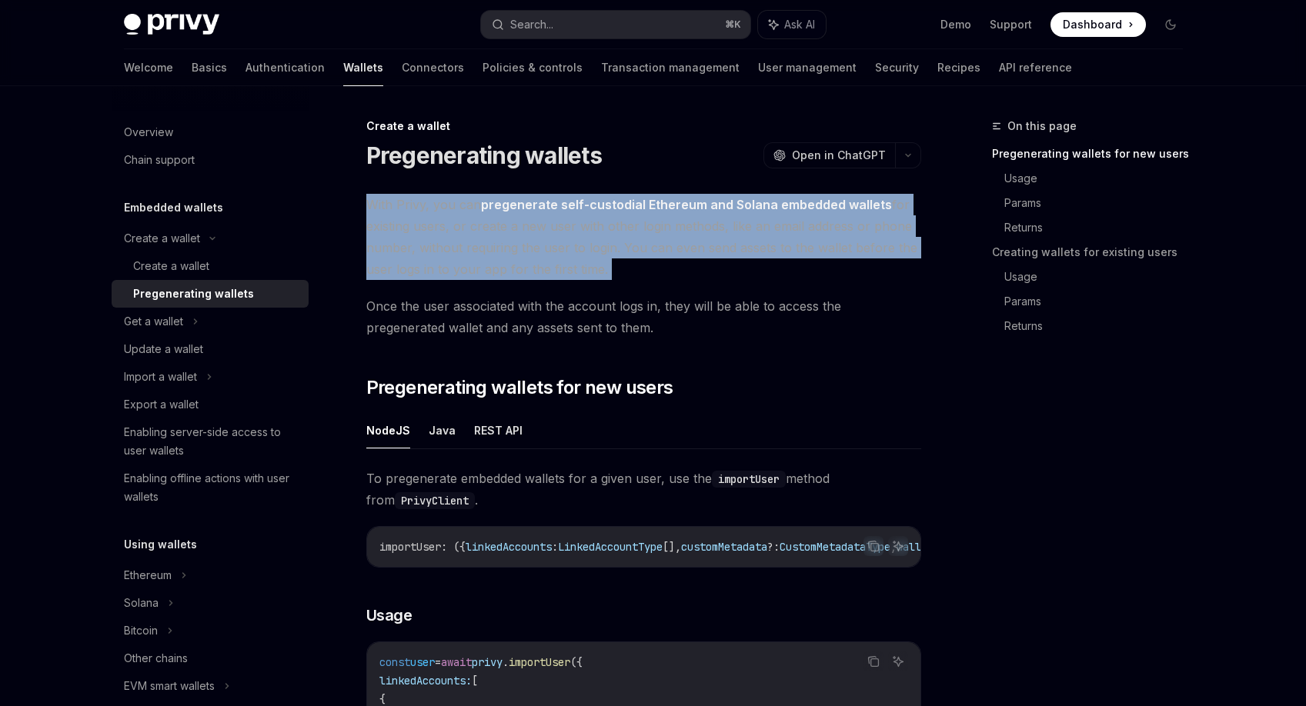
click at [506, 267] on span "With Privy, you can pregenerate self-custodial Ethereum and Solana embedded wal…" at bounding box center [643, 237] width 555 height 86
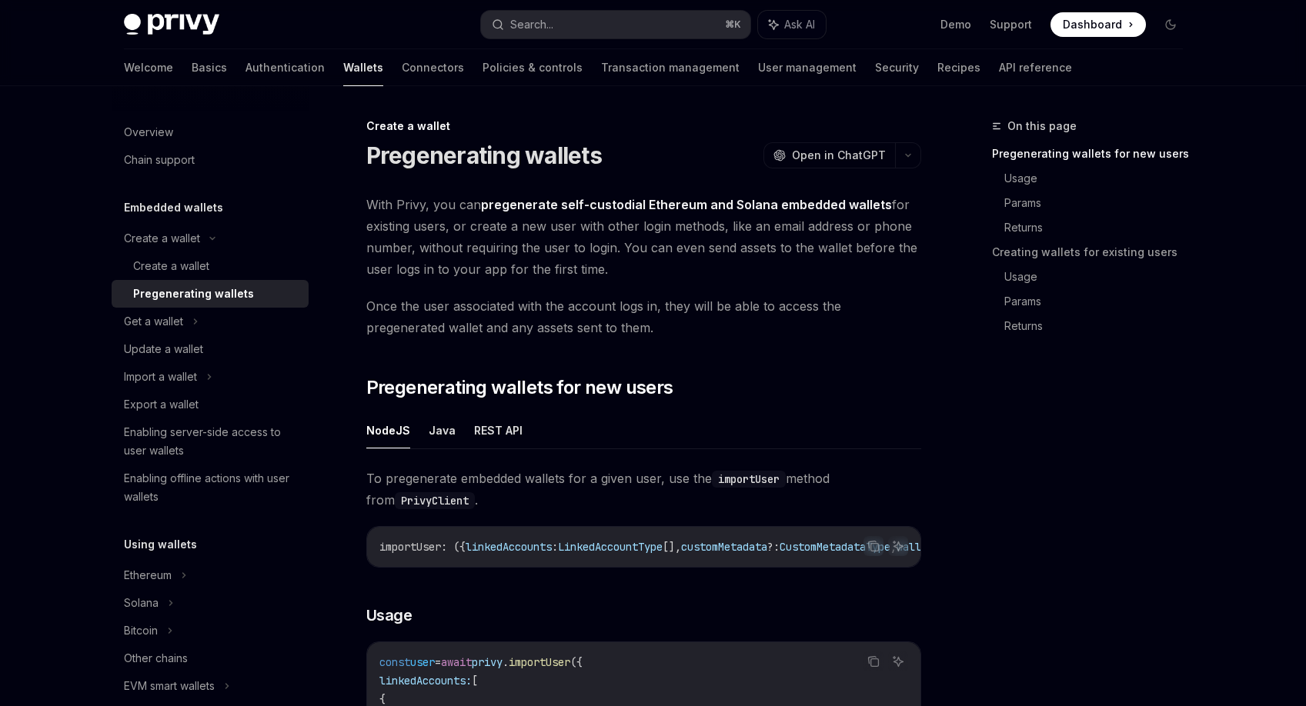
click at [521, 272] on span "With Privy, you can pregenerate self-custodial Ethereum and Solana embedded wal…" at bounding box center [643, 237] width 555 height 86
click at [518, 299] on span "Once the user associated with the account logs in, they will be able to access …" at bounding box center [643, 316] width 555 height 43
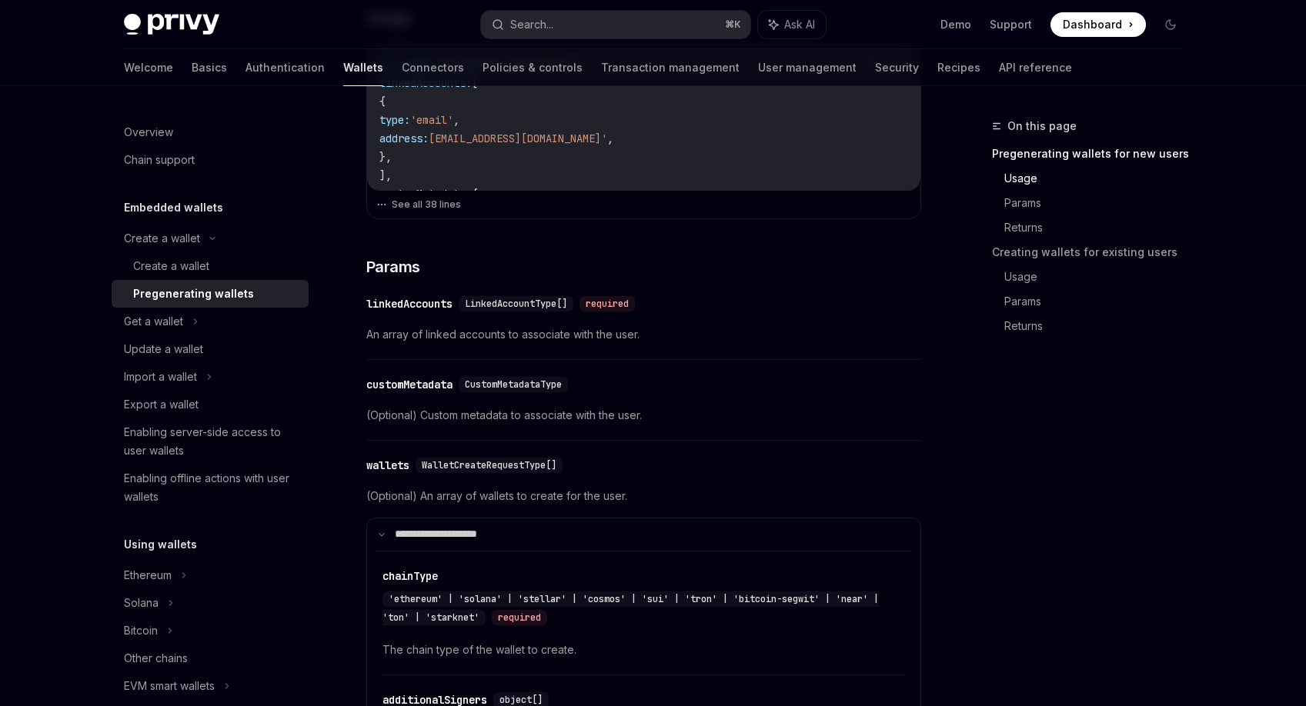
scroll to position [596, 0]
click at [642, 362] on div "​ linkedAccounts LinkedAccountType[] required An array of linked accounts to as…" at bounding box center [643, 325] width 555 height 73
click at [642, 359] on div "​ linkedAccounts LinkedAccountType[] required An array of linked accounts to as…" at bounding box center [643, 325] width 555 height 73
click at [293, 265] on link "Create a wallet" at bounding box center [210, 266] width 197 height 28
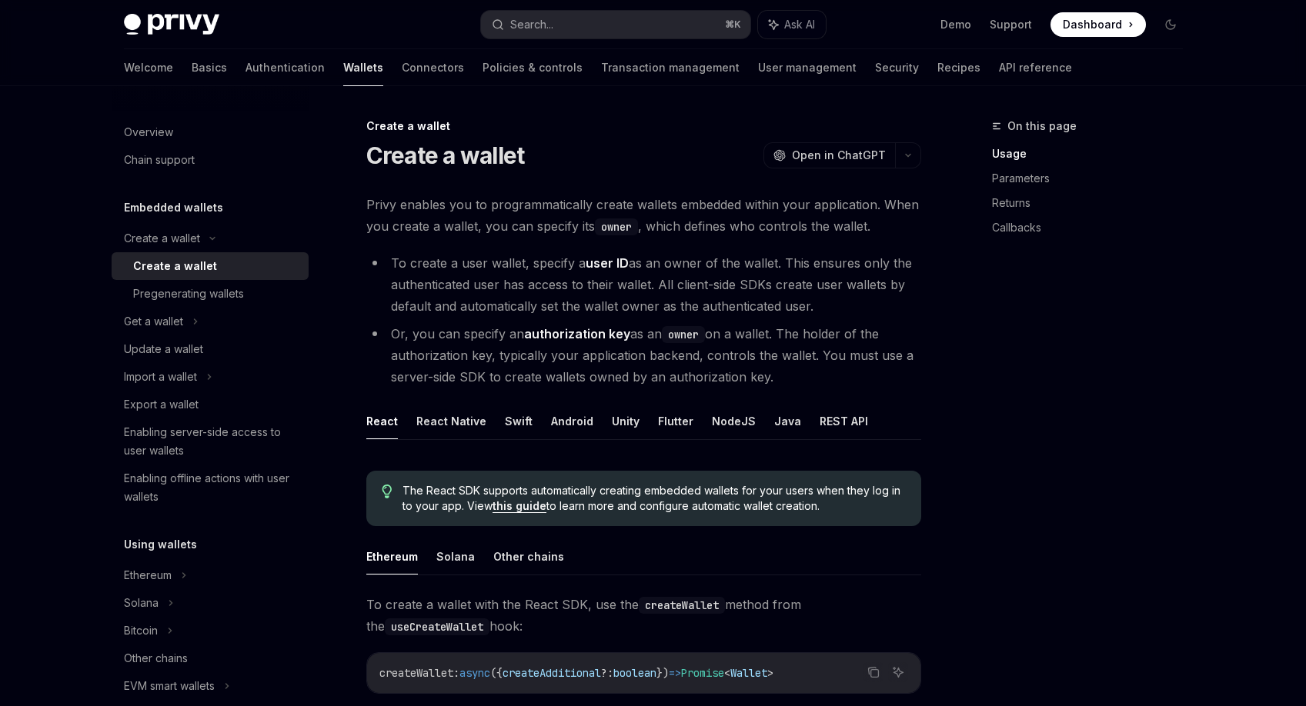
click at [513, 229] on span "Privy enables you to programmatically create wallets embedded within your appli…" at bounding box center [643, 215] width 555 height 43
click at [517, 289] on li "To create a user wallet, specify a user ID as an owner of the wallet. This ensu…" at bounding box center [643, 284] width 555 height 65
click at [536, 285] on li "To create a user wallet, specify a user ID as an owner of the wallet. This ensu…" at bounding box center [643, 284] width 555 height 65
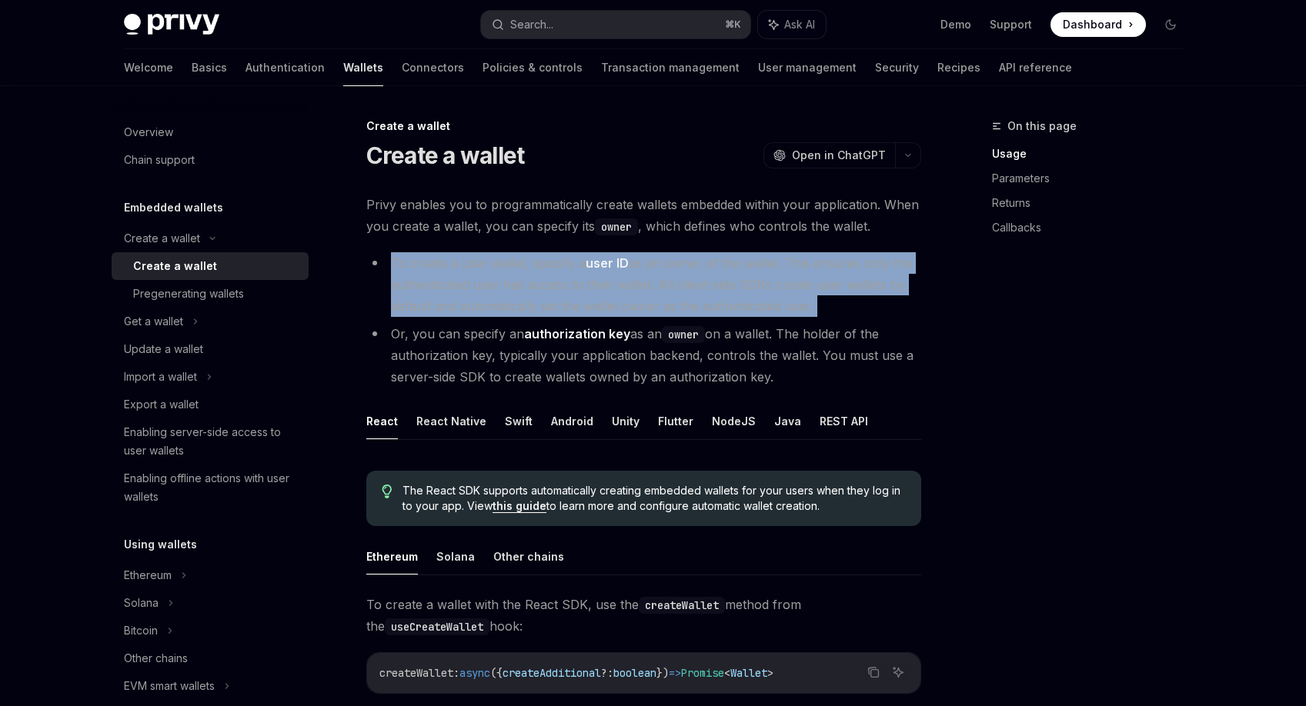
click at [536, 285] on li "To create a user wallet, specify a user ID as an owner of the wallet. This ensu…" at bounding box center [643, 284] width 555 height 65
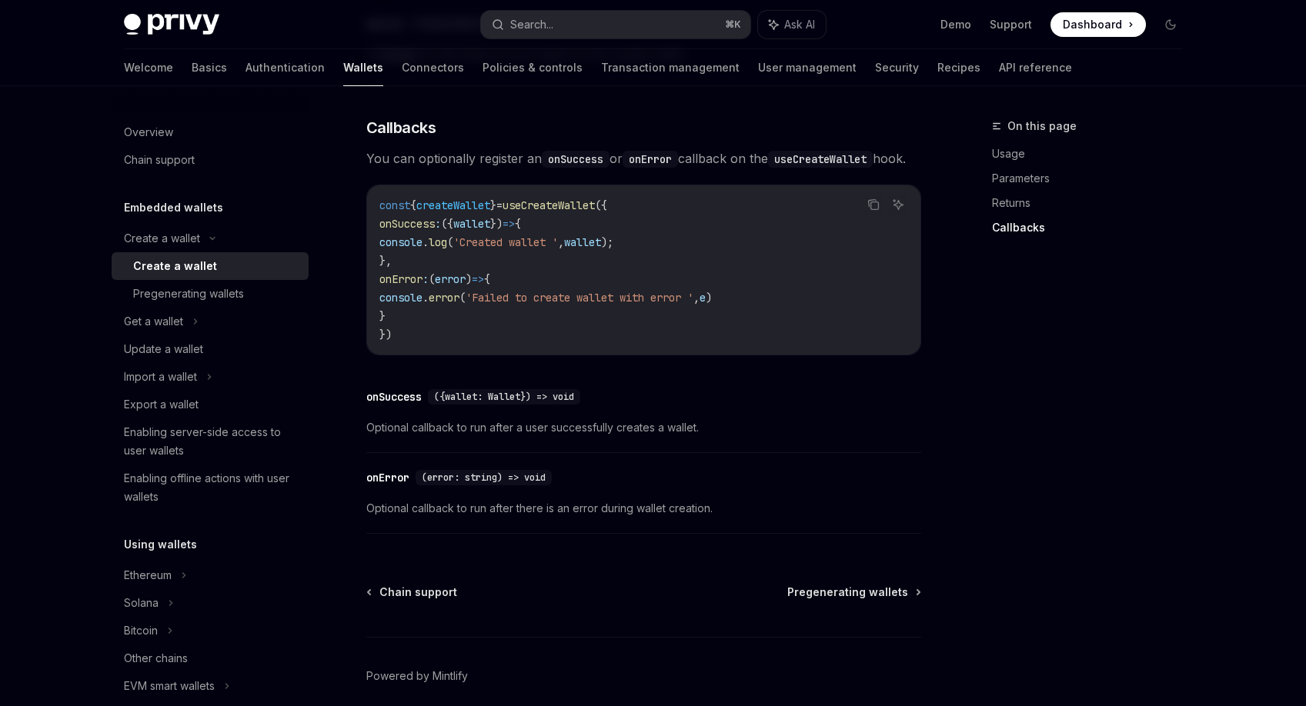
scroll to position [1133, 0]
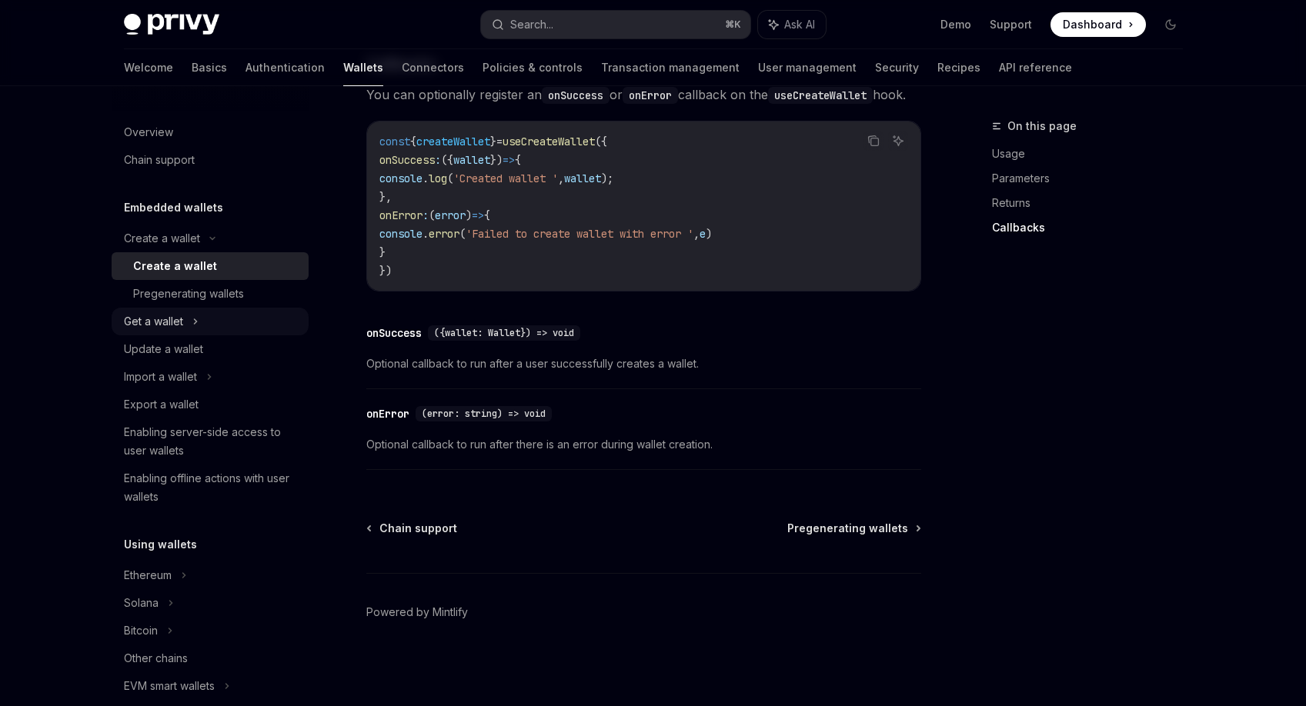
click at [283, 323] on div "Get a wallet" at bounding box center [210, 322] width 197 height 28
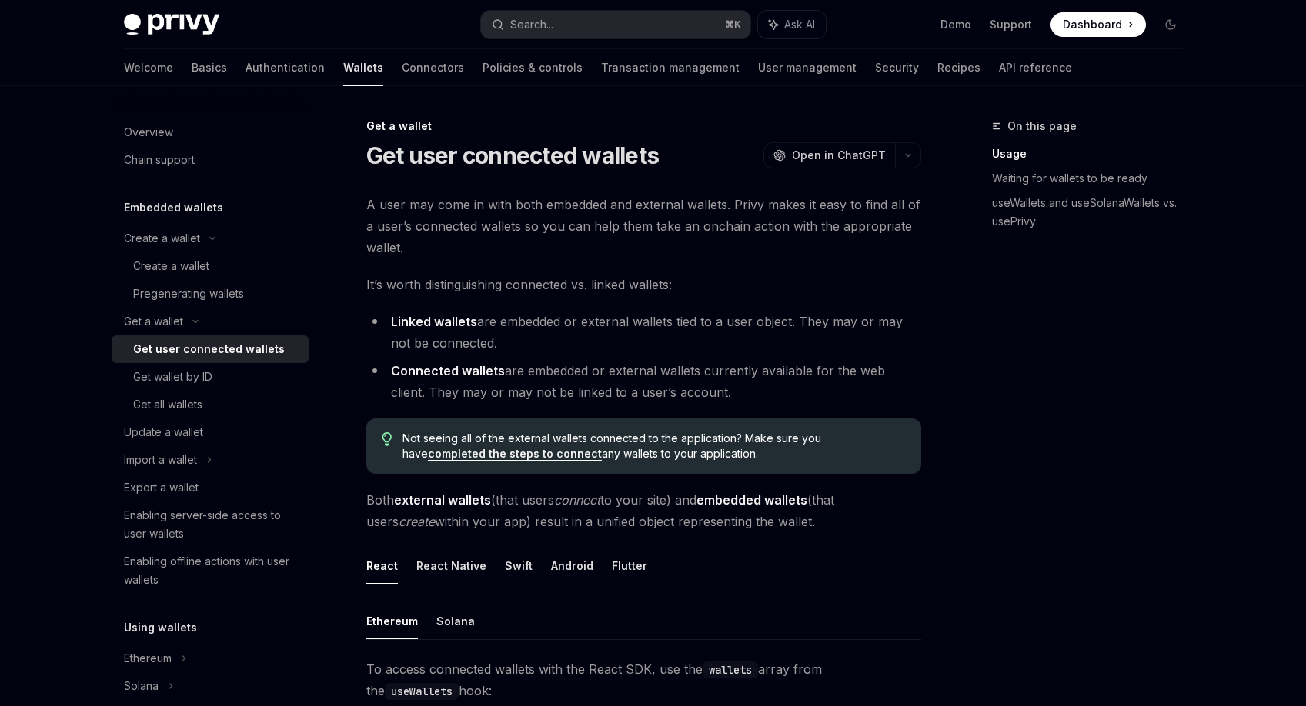
click at [503, 232] on span "A user may come in with both embedded and external wallets. Privy makes it easy…" at bounding box center [643, 226] width 555 height 65
click at [506, 280] on span "It’s worth distinguishing connected vs. linked wallets:" at bounding box center [643, 285] width 555 height 22
click at [521, 279] on span "It’s worth distinguishing connected vs. linked wallets:" at bounding box center [643, 285] width 555 height 22
click at [593, 445] on span "Not seeing all of the external wallets connected to the application? Make sure …" at bounding box center [653, 446] width 502 height 31
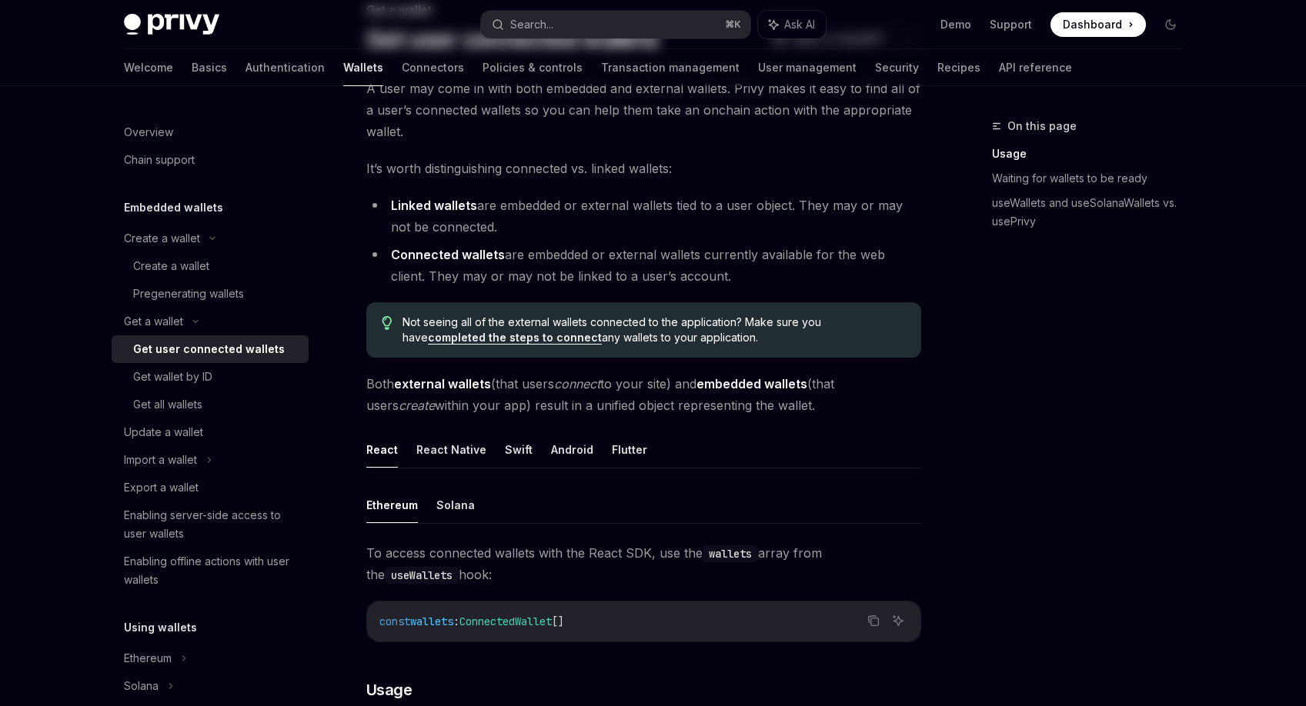
scroll to position [125, 0]
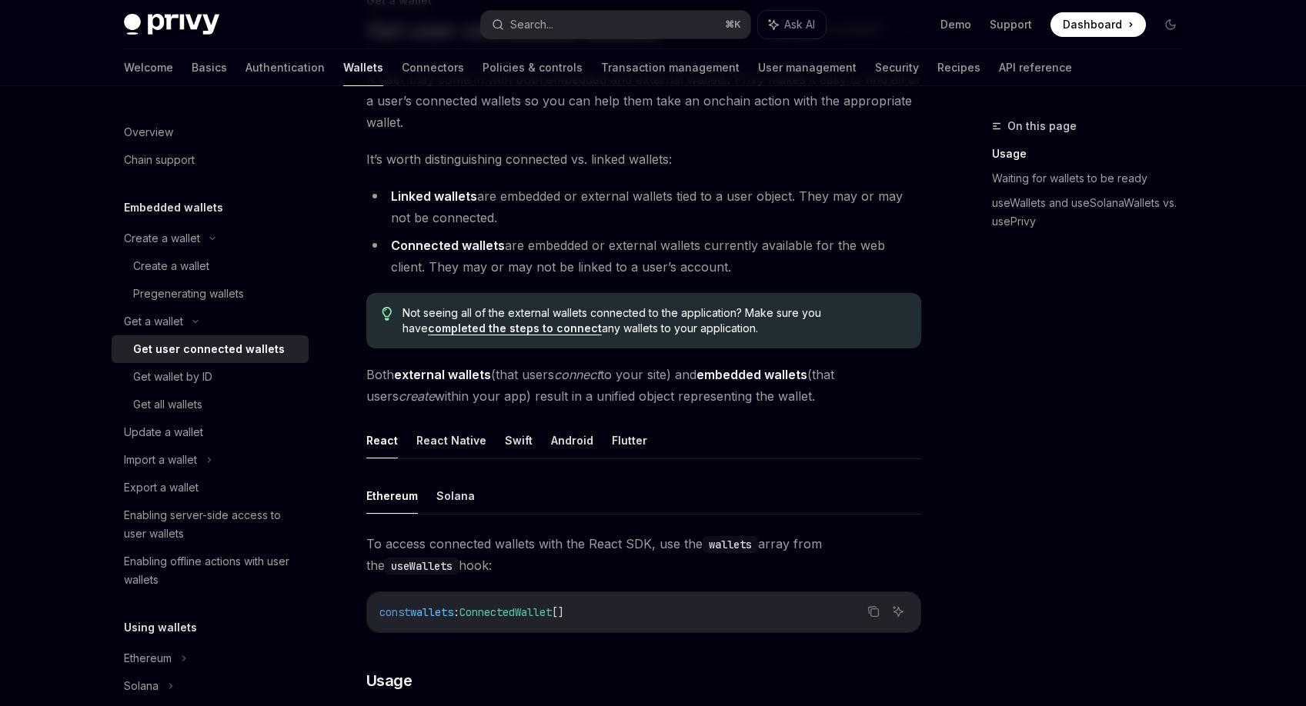
click at [994, 462] on div "On this page Usage Waiting for wallets to be ready useWallets and useSolanaWall…" at bounding box center [1078, 411] width 234 height 589
click at [990, 482] on div "On this page Usage Waiting for wallets to be ready useWallets and useSolanaWall…" at bounding box center [1078, 411] width 234 height 589
click at [990, 506] on div "On this page Usage Waiting for wallets to be ready useWallets and useSolanaWall…" at bounding box center [1078, 411] width 234 height 589
click at [429, 507] on ul "Ethereum Solana" at bounding box center [643, 496] width 555 height 37
click at [450, 499] on button "Solana" at bounding box center [455, 496] width 38 height 36
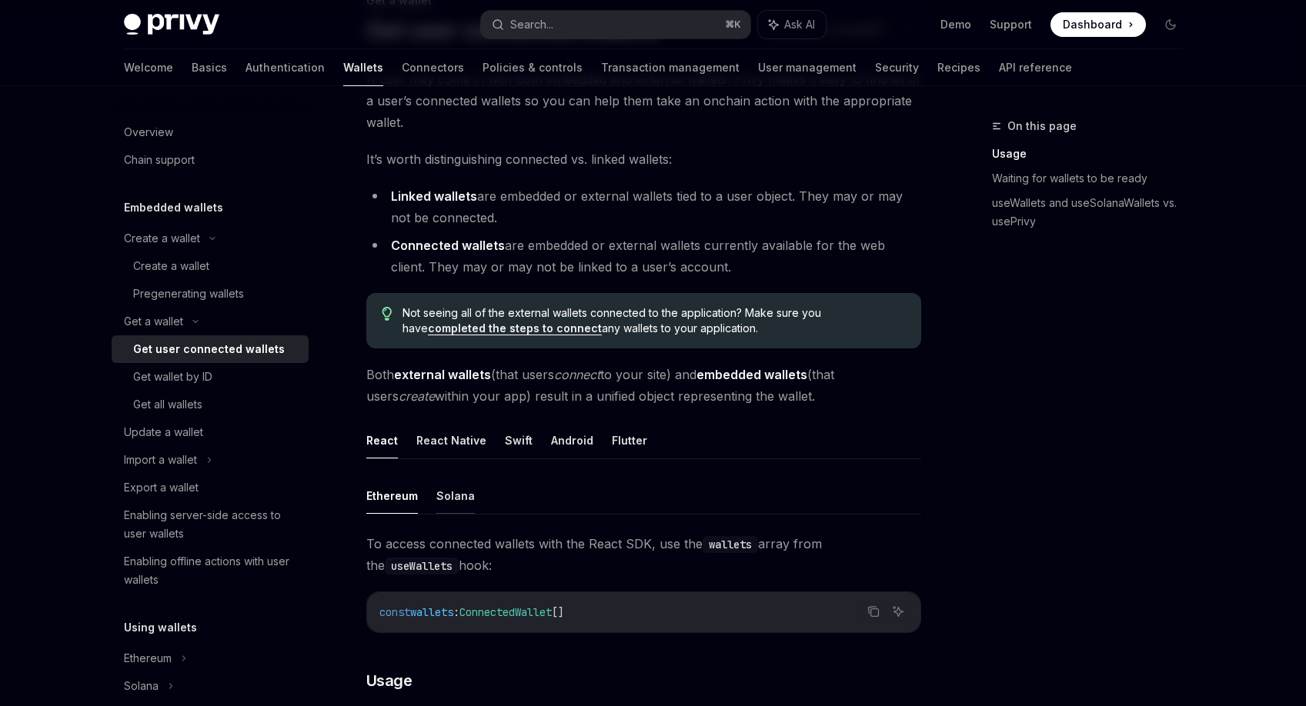
type textarea "*"
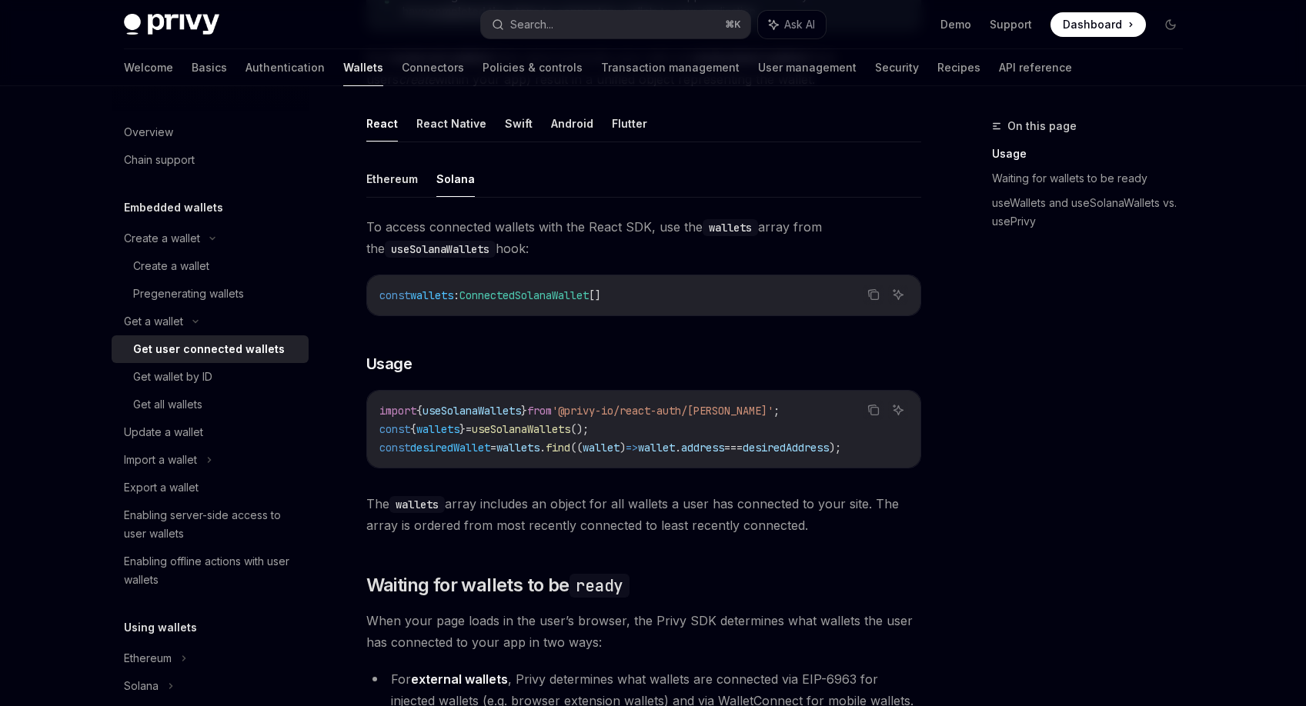
scroll to position [440, 0]
click at [487, 593] on span "Waiting for wallets to be ready" at bounding box center [497, 588] width 263 height 25
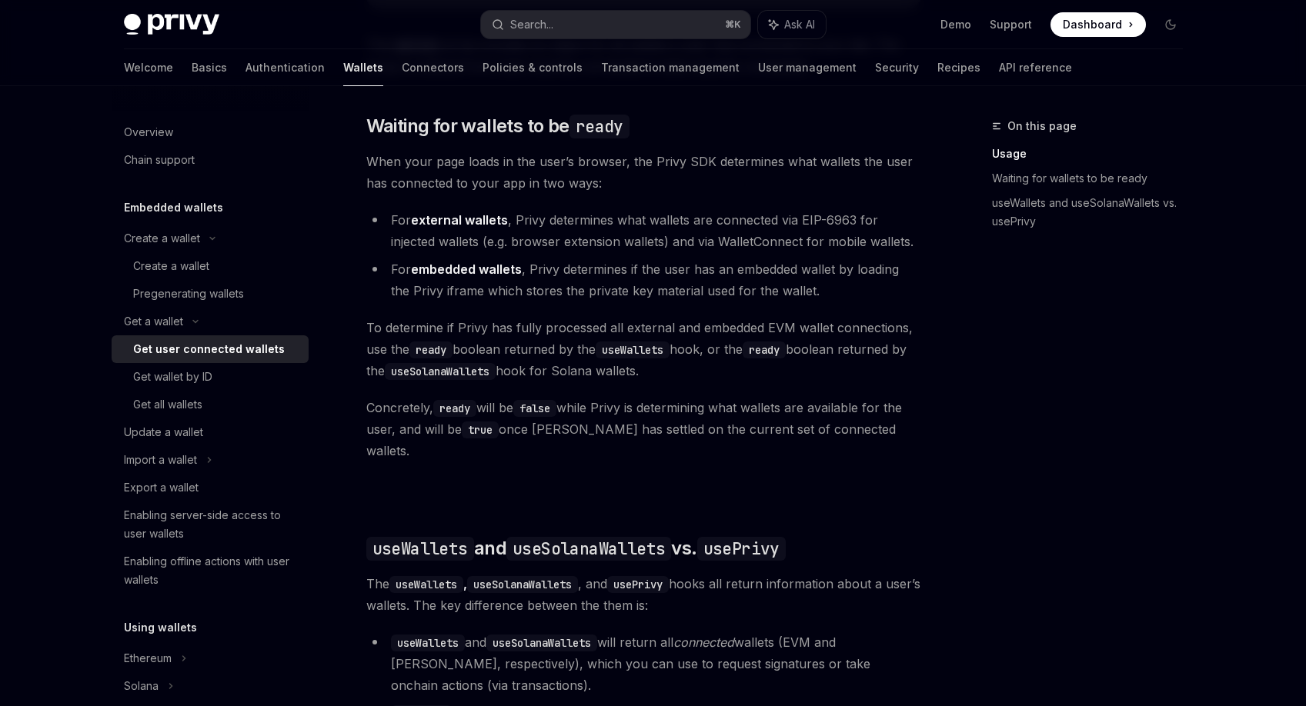
scroll to position [905, 0]
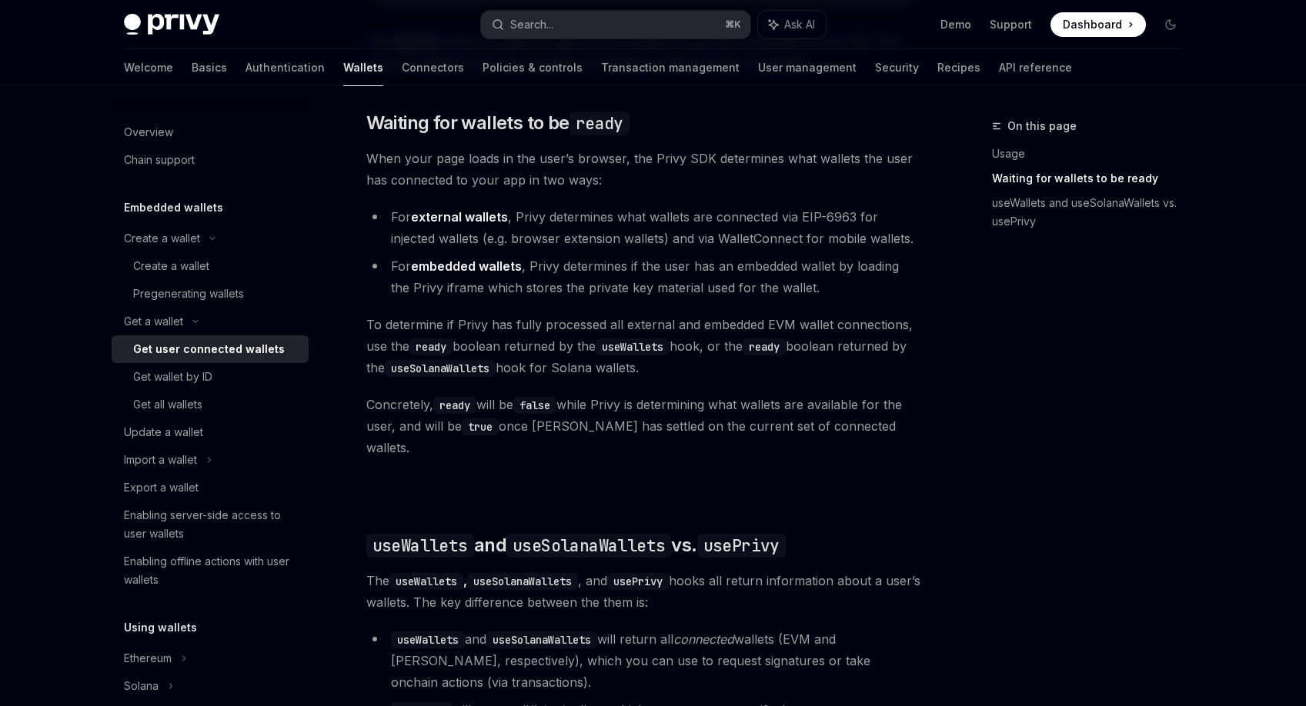
click at [692, 289] on li "For embedded wallets , Privy determines if the user has an embedded wallet by l…" at bounding box center [643, 276] width 555 height 43
click at [719, 245] on li "For external wallets , Privy determines what wallets are connected via EIP-6963…" at bounding box center [643, 227] width 555 height 43
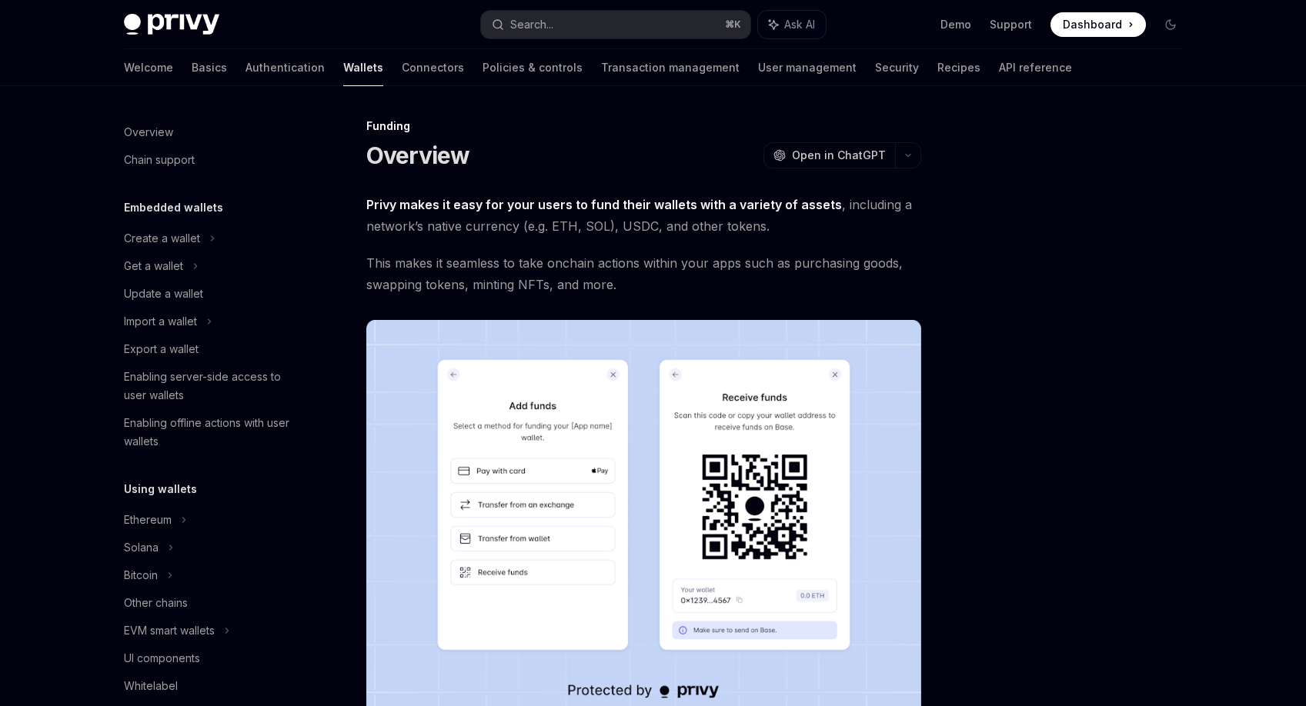
scroll to position [369, 0]
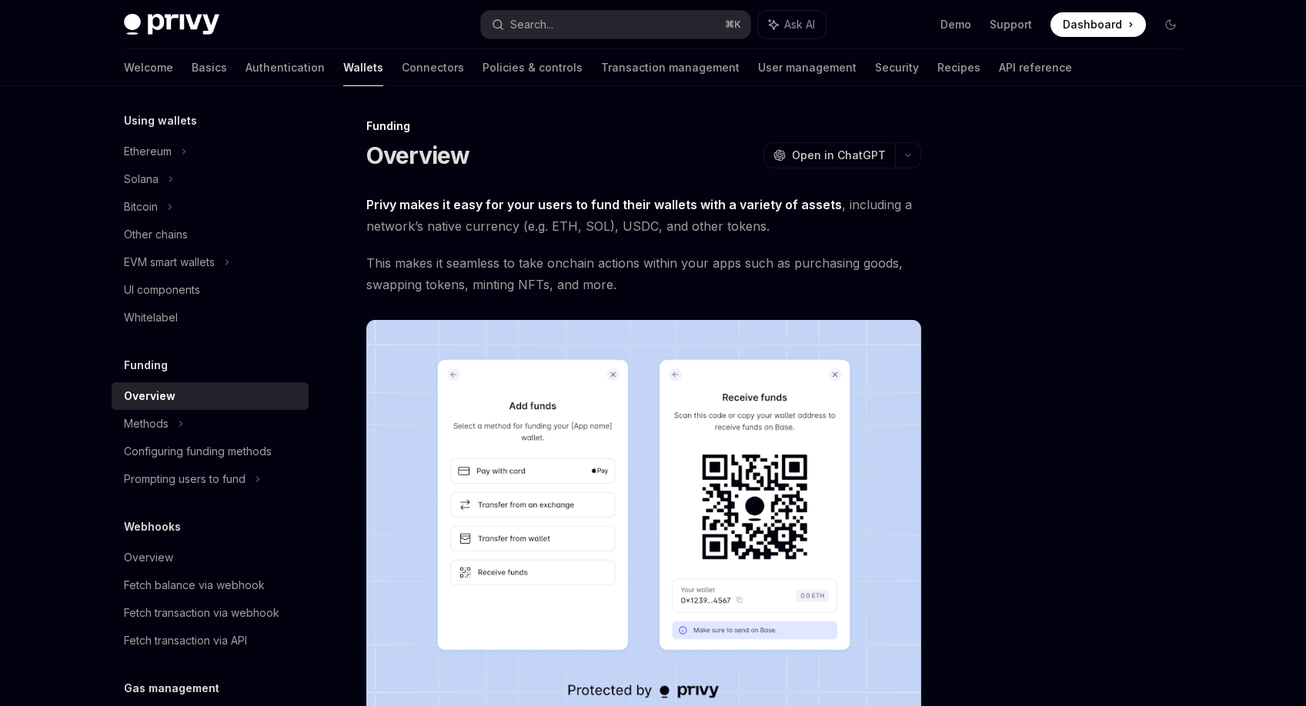
click at [999, 175] on div at bounding box center [1078, 411] width 234 height 589
click at [996, 225] on div at bounding box center [1078, 411] width 234 height 589
click at [996, 232] on div at bounding box center [1078, 411] width 234 height 589
click at [996, 224] on div at bounding box center [1078, 411] width 234 height 589
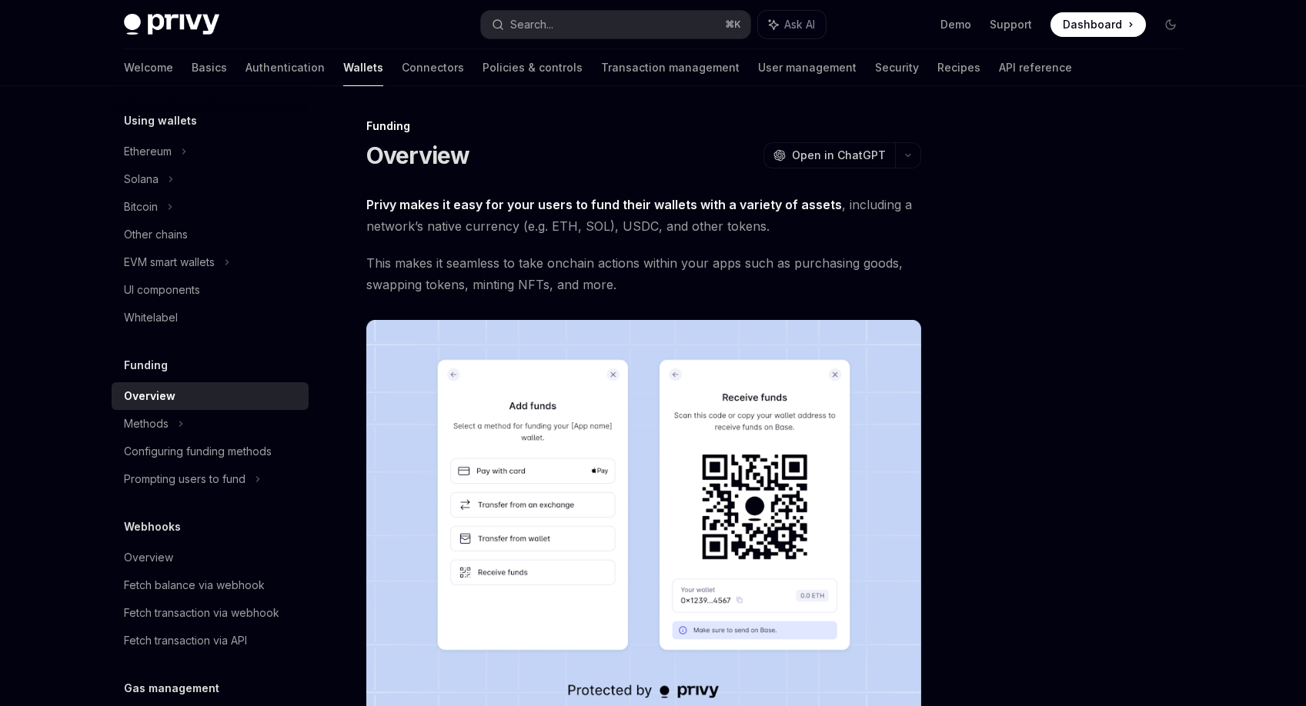
click at [996, 224] on div at bounding box center [1078, 411] width 234 height 589
click at [983, 312] on div at bounding box center [1078, 411] width 234 height 589
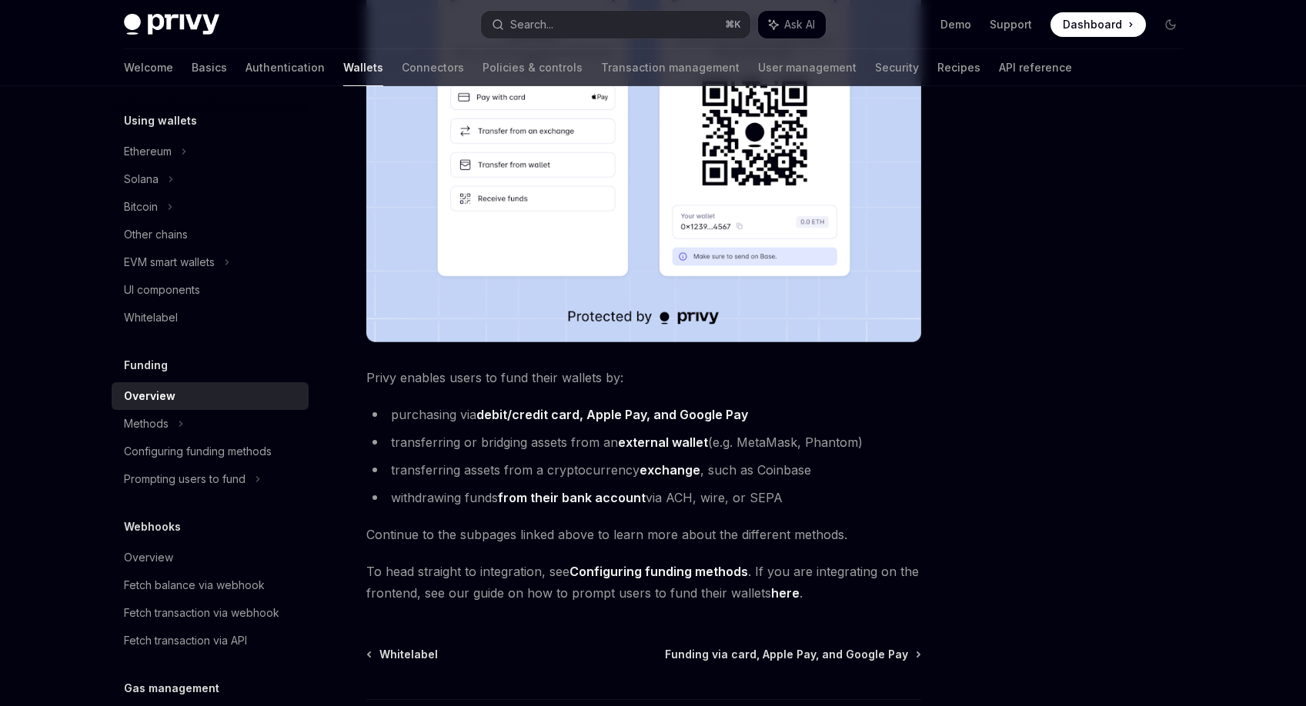
scroll to position [394, 0]
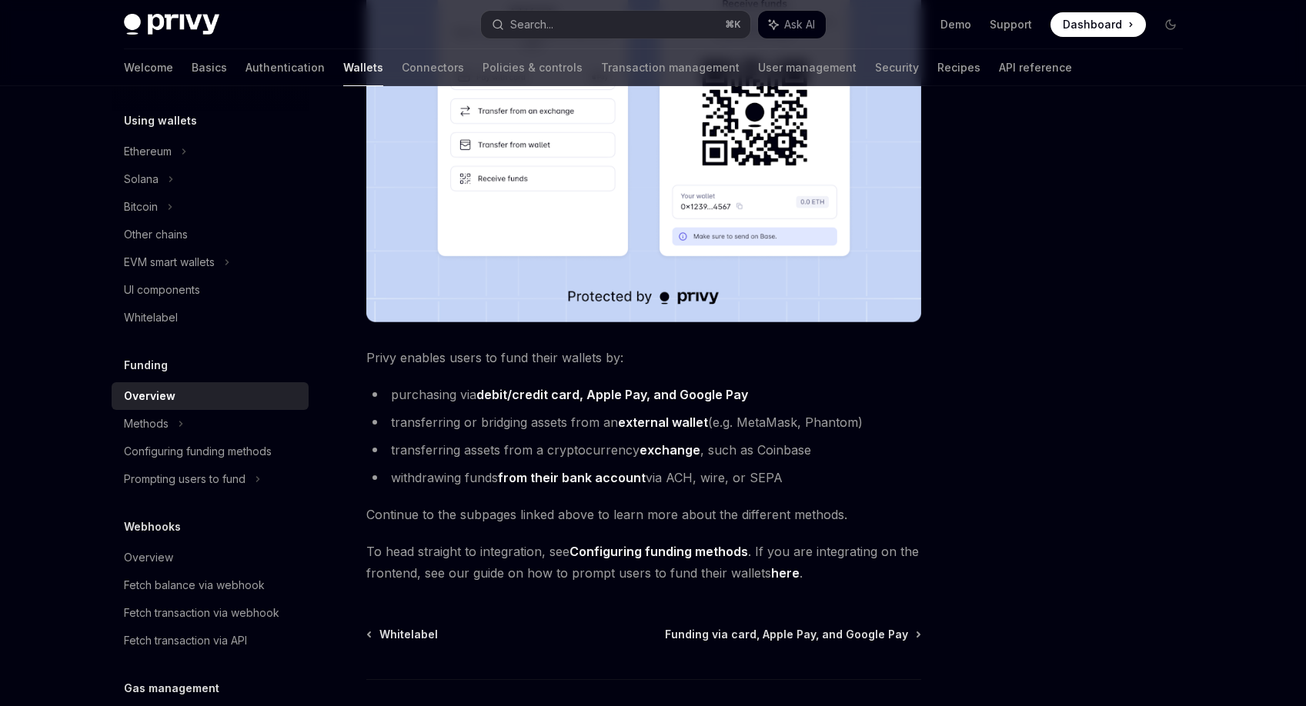
click at [983, 309] on div at bounding box center [1078, 411] width 234 height 589
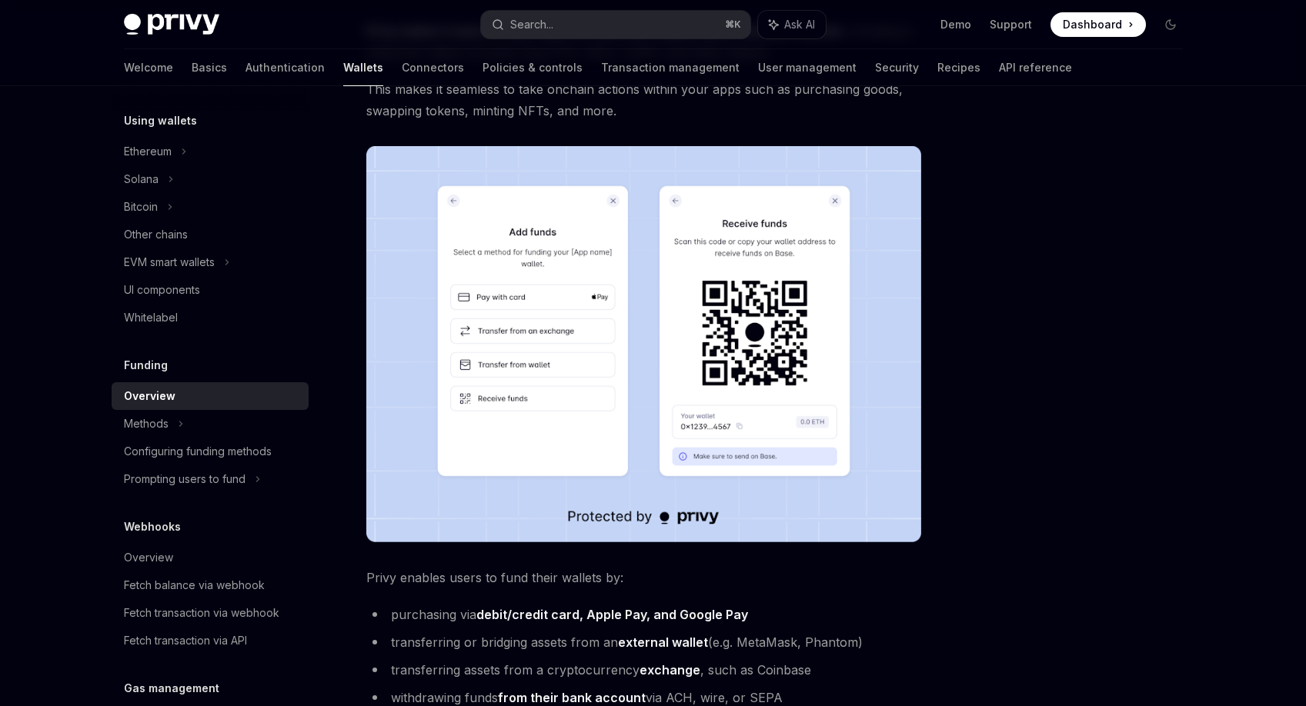
scroll to position [171, 0]
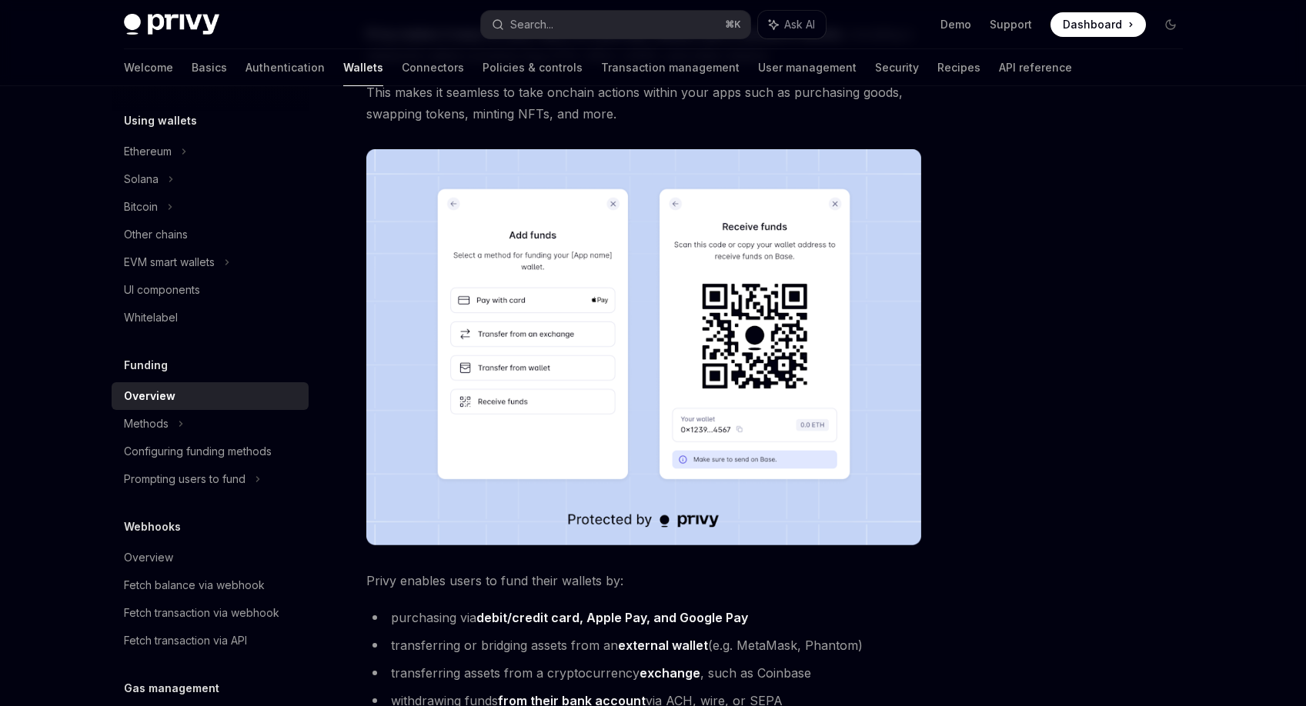
click at [984, 306] on div at bounding box center [1078, 411] width 234 height 589
click at [992, 263] on div at bounding box center [1078, 411] width 234 height 589
click at [992, 257] on div at bounding box center [1078, 411] width 234 height 589
